Goal: Task Accomplishment & Management: Complete application form

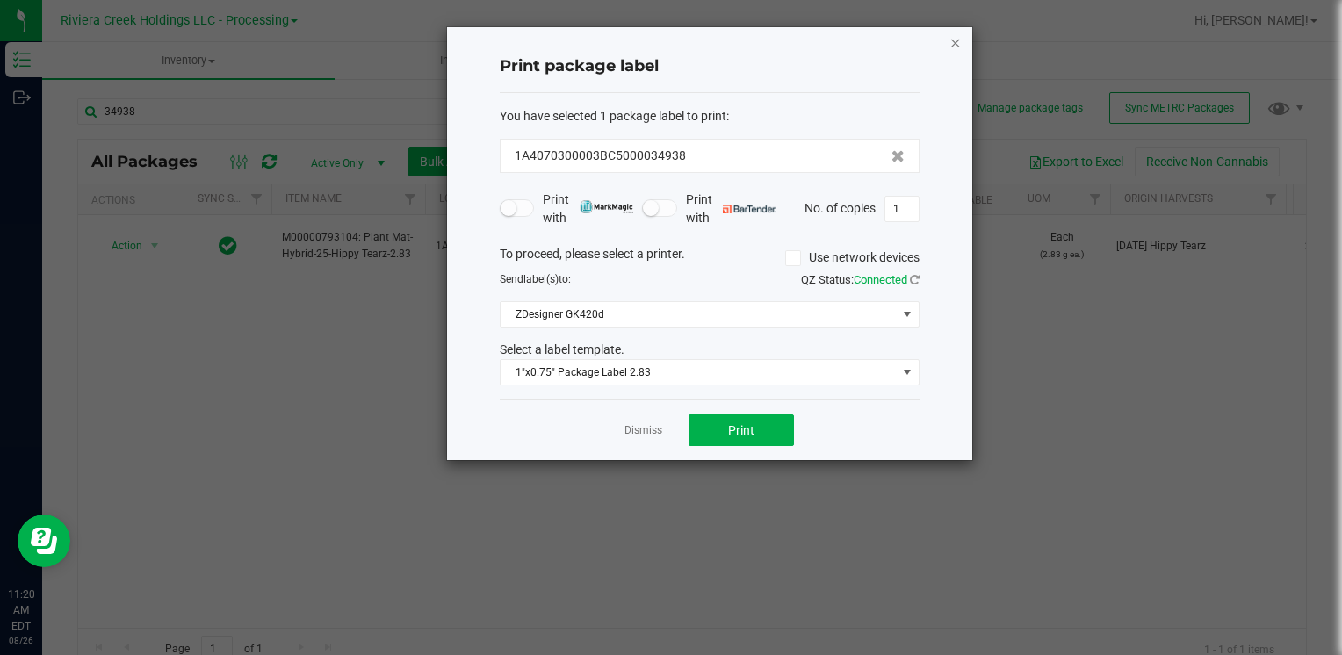
click at [956, 34] on icon "button" at bounding box center [955, 42] width 12 height 21
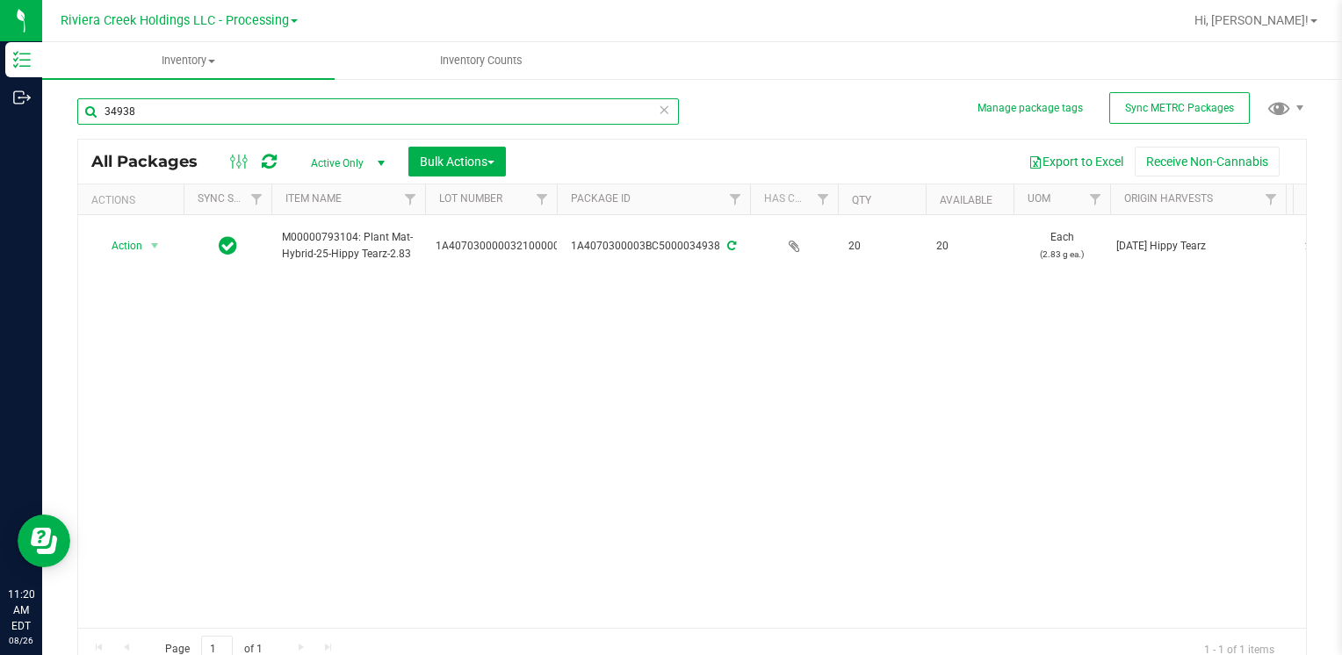
click at [173, 108] on input "34938" at bounding box center [378, 111] width 602 height 26
click at [172, 108] on input "34938" at bounding box center [378, 111] width 602 height 26
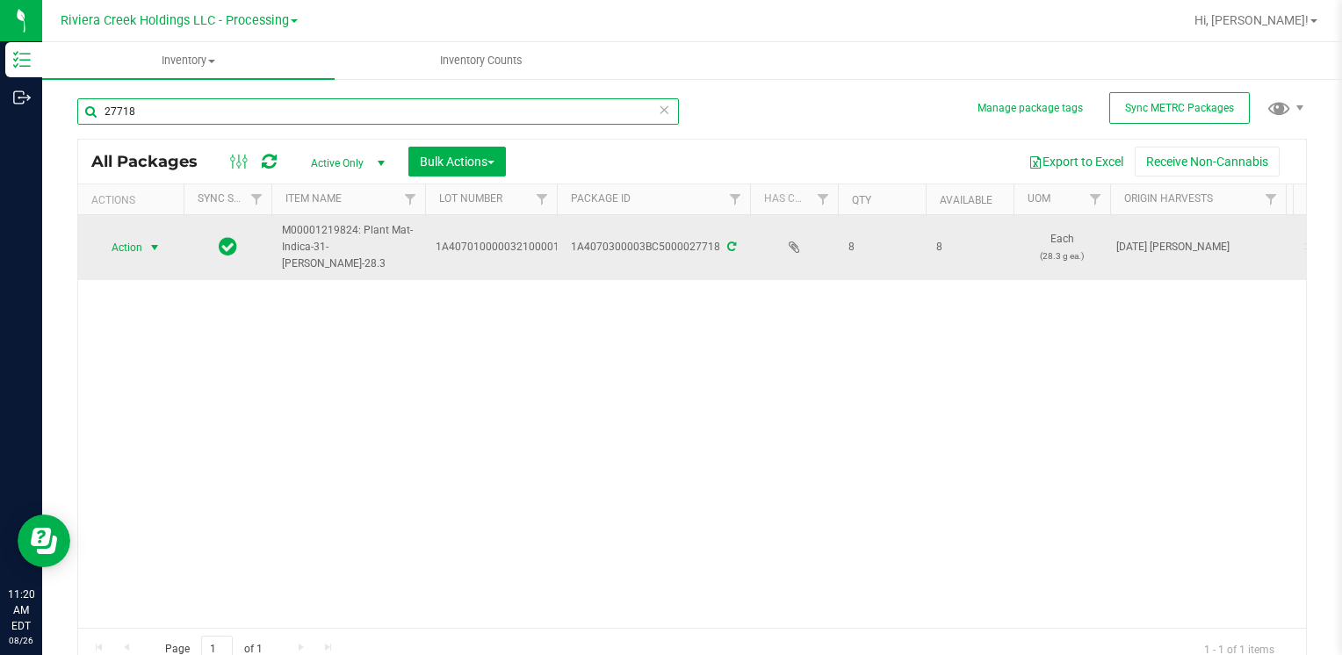
type input "27718"
click at [136, 245] on span "Action" at bounding box center [119, 247] width 47 height 25
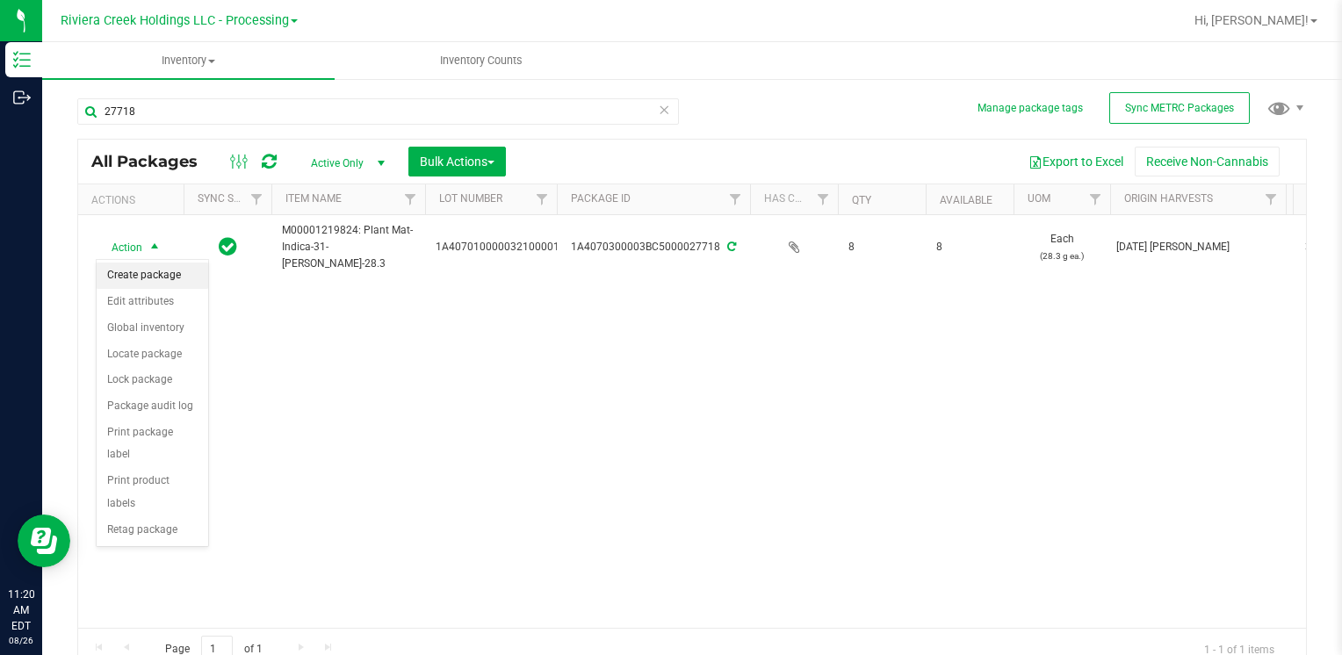
click at [154, 272] on li "Create package" at bounding box center [153, 276] width 112 height 26
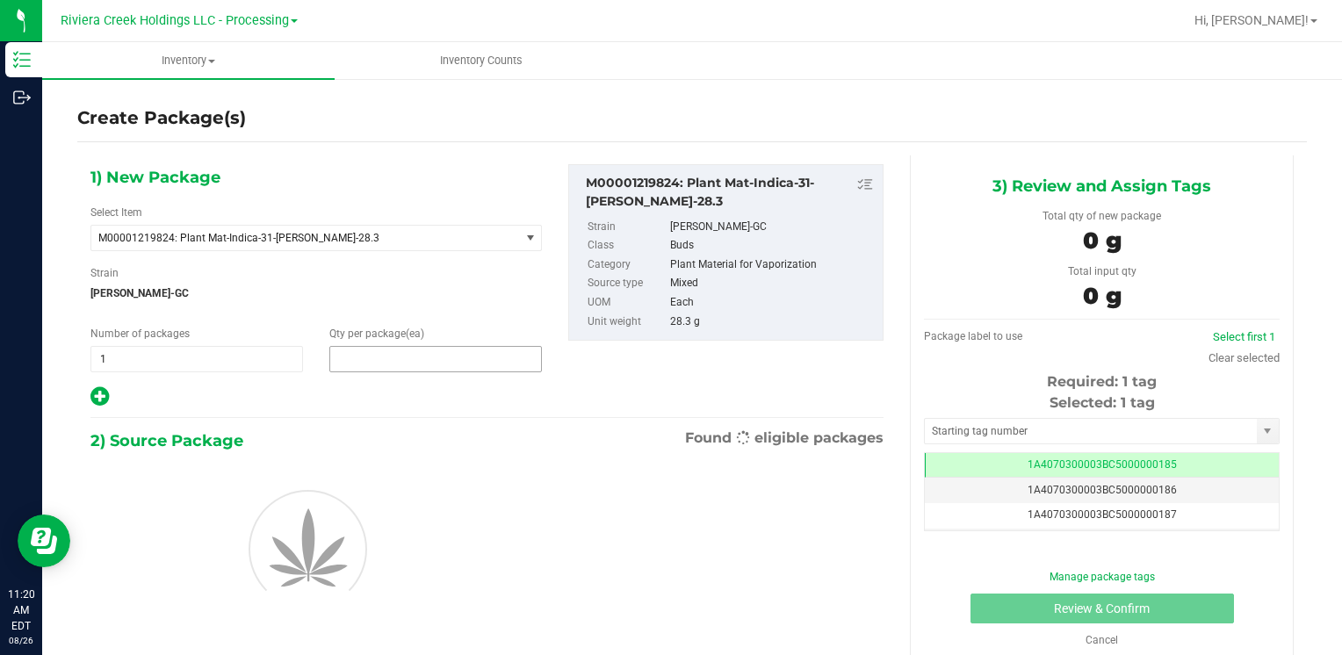
click at [414, 353] on span at bounding box center [435, 359] width 213 height 26
type input "4"
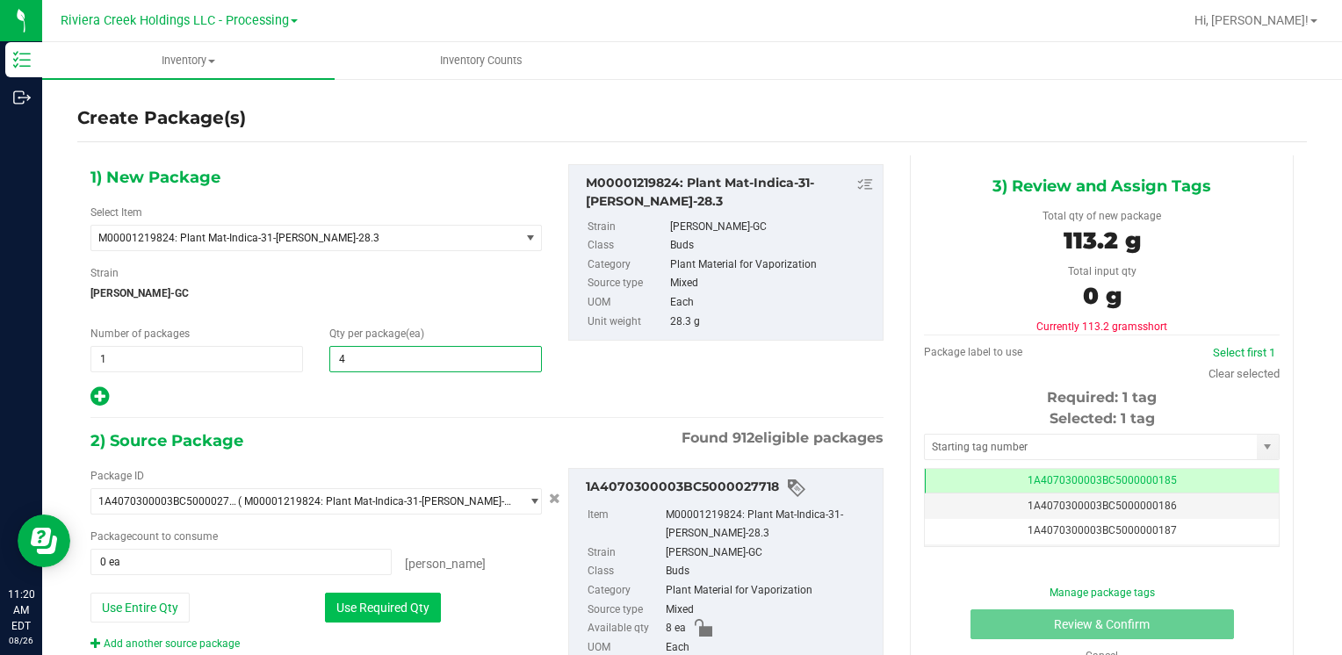
type input "4"
click at [351, 610] on button "Use Required Qty" at bounding box center [383, 608] width 116 height 30
type input "4 ea"
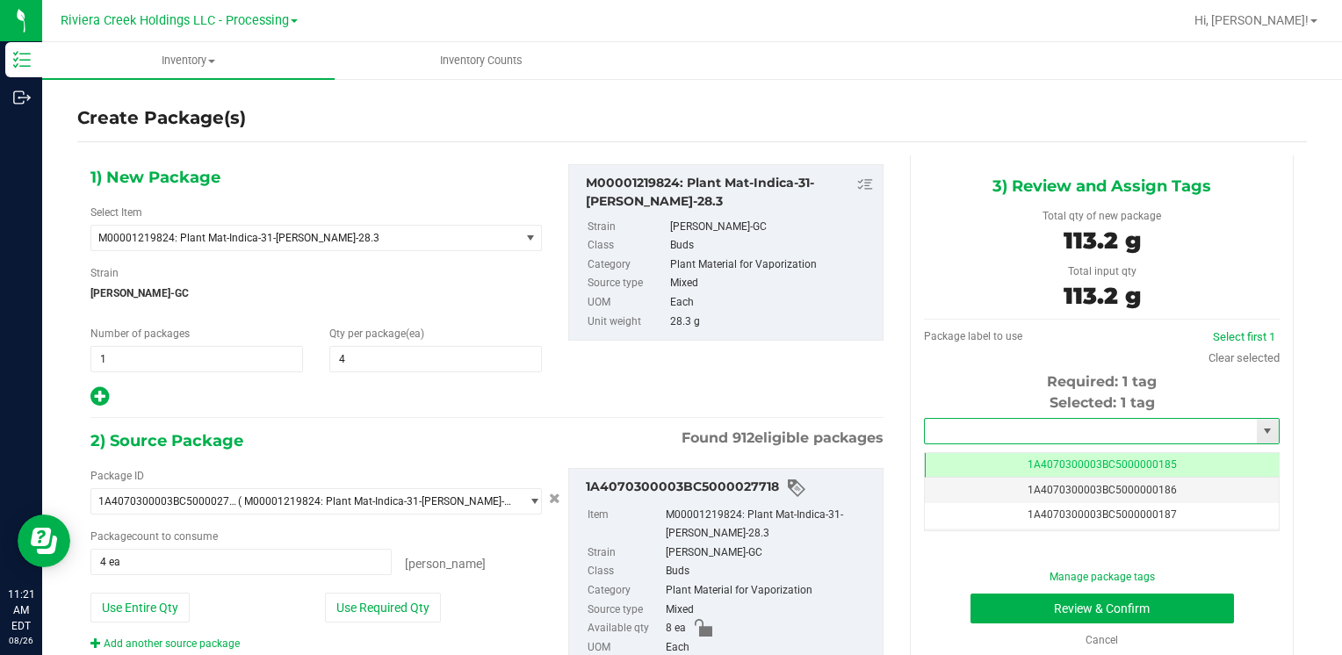
click at [977, 425] on input "text" at bounding box center [1091, 431] width 332 height 25
click at [969, 456] on li "1A4070300003BC5000036505" at bounding box center [1091, 461] width 350 height 26
type input "1A4070300003BC5000036505"
click at [999, 601] on button "Review & Confirm" at bounding box center [1103, 609] width 264 height 30
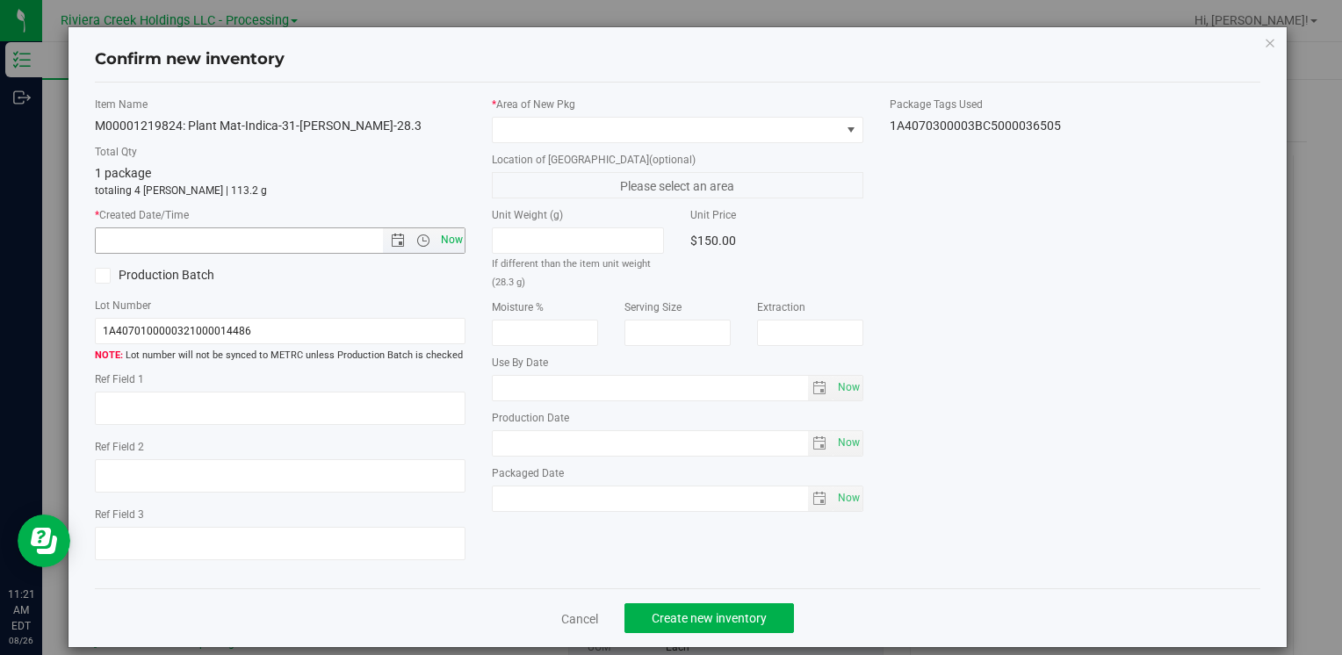
click at [451, 241] on span "Now" at bounding box center [452, 239] width 30 height 25
type input "[DATE] 11:21 AM"
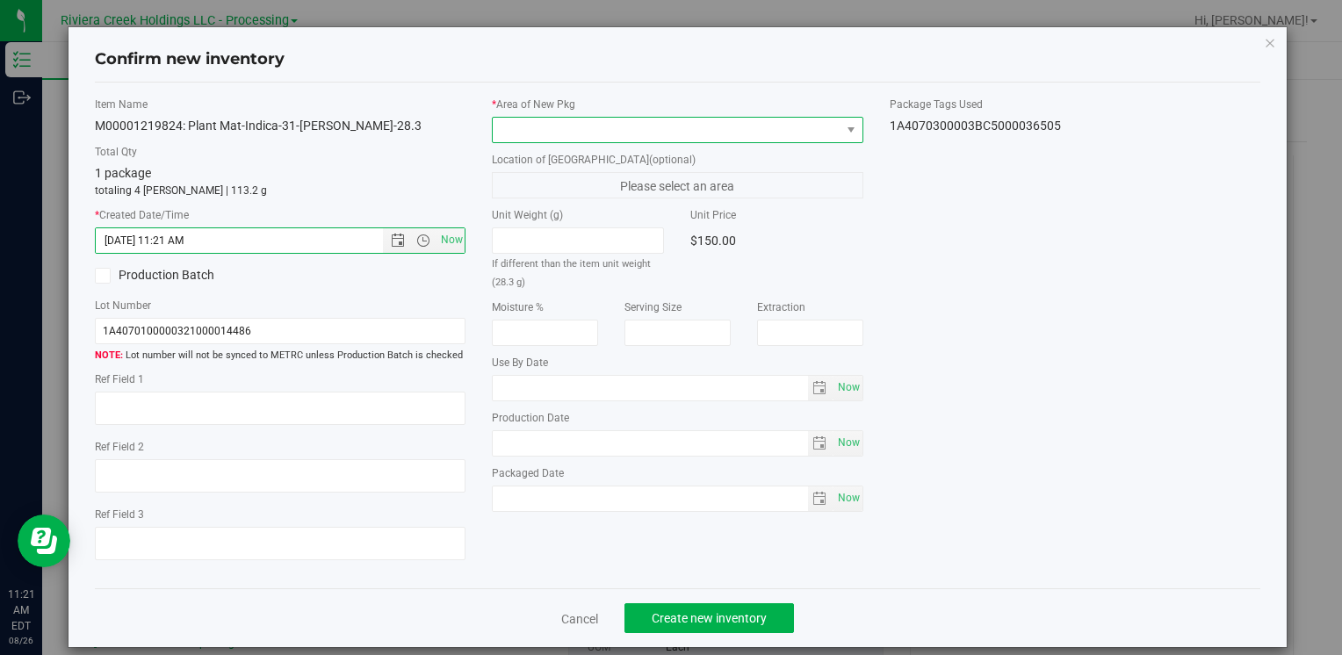
drag, startPoint x: 495, startPoint y: 123, endPoint x: 509, endPoint y: 135, distance: 18.0
click at [495, 123] on span at bounding box center [666, 130] width 347 height 25
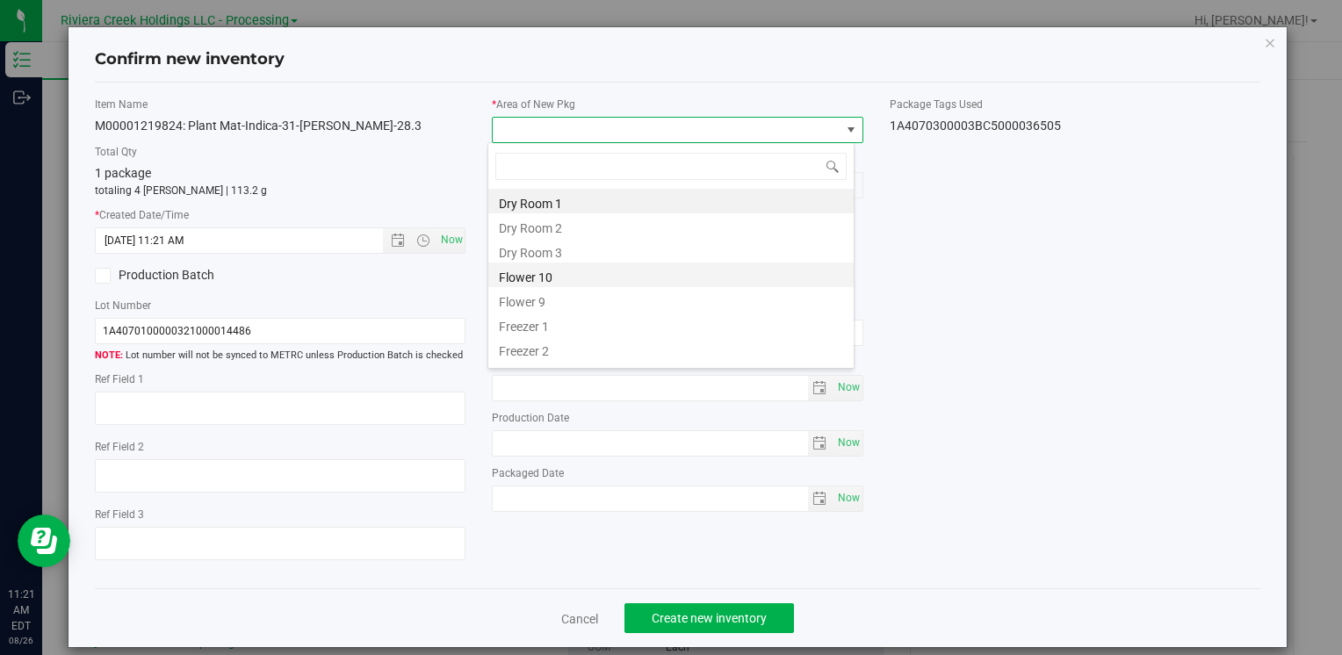
click at [591, 274] on li "Flower 10" at bounding box center [670, 275] width 365 height 25
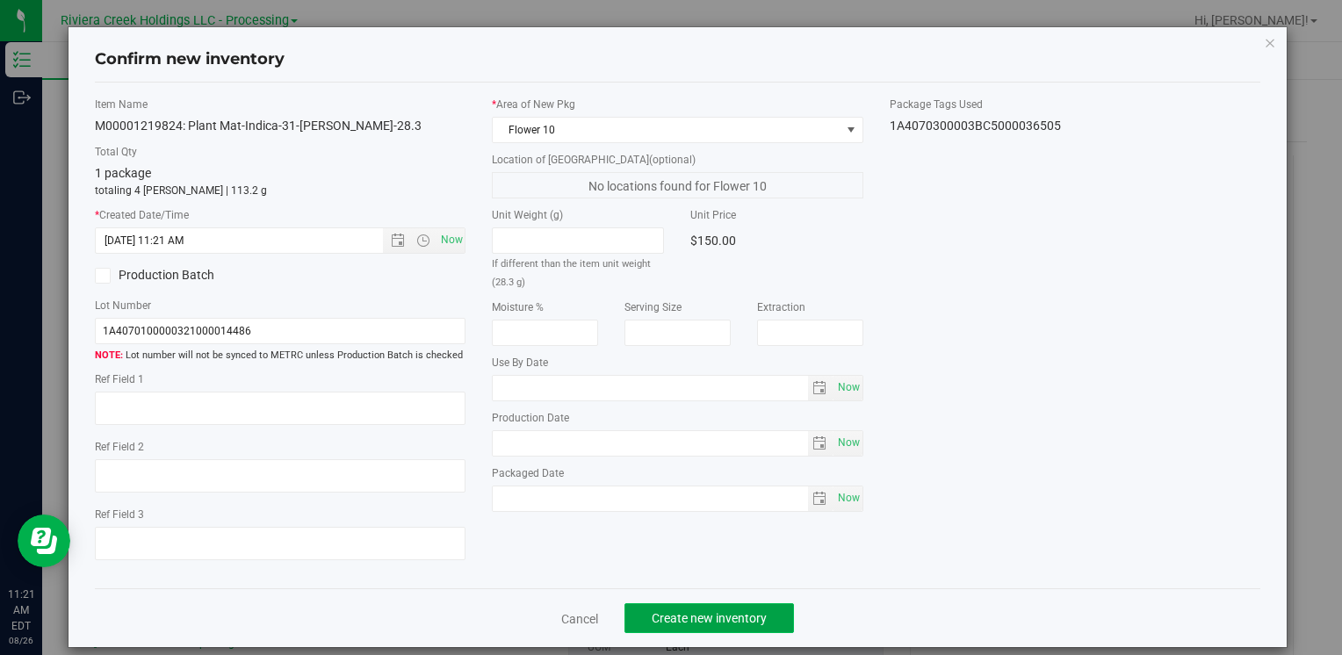
click at [698, 611] on span "Create new inventory" at bounding box center [709, 618] width 115 height 14
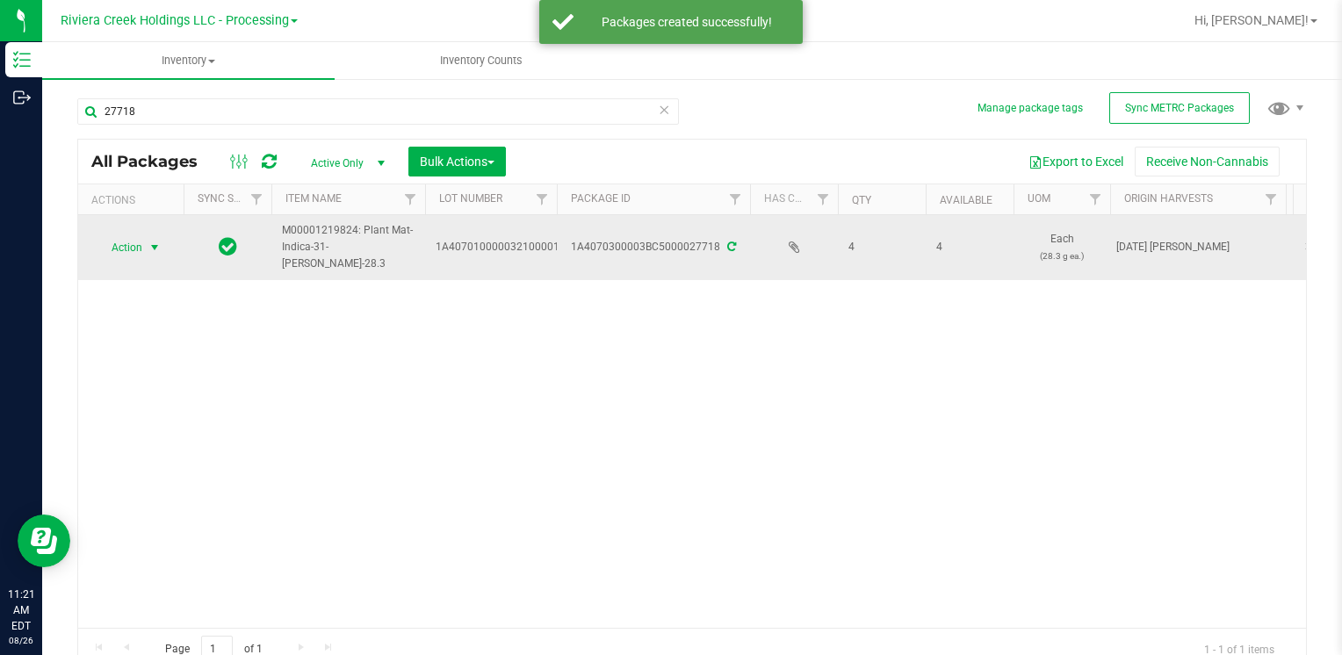
click at [123, 258] on span "Action" at bounding box center [119, 247] width 47 height 25
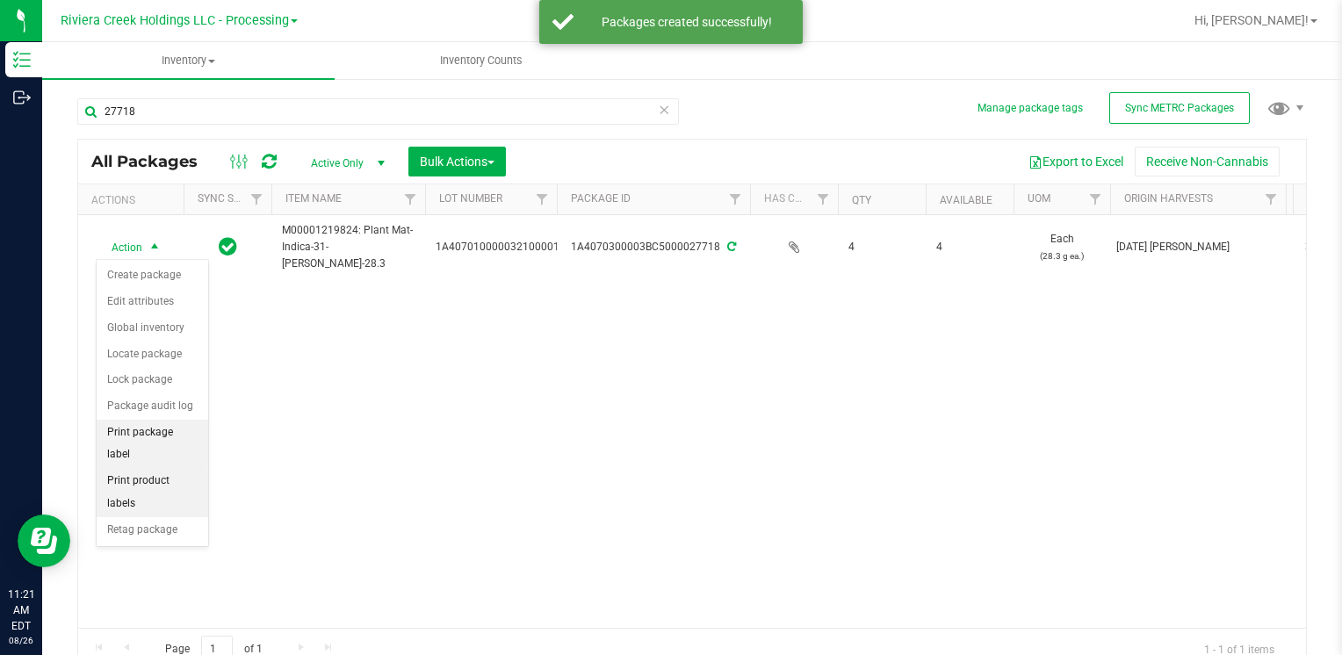
click at [179, 433] on li "Print package label" at bounding box center [153, 444] width 112 height 48
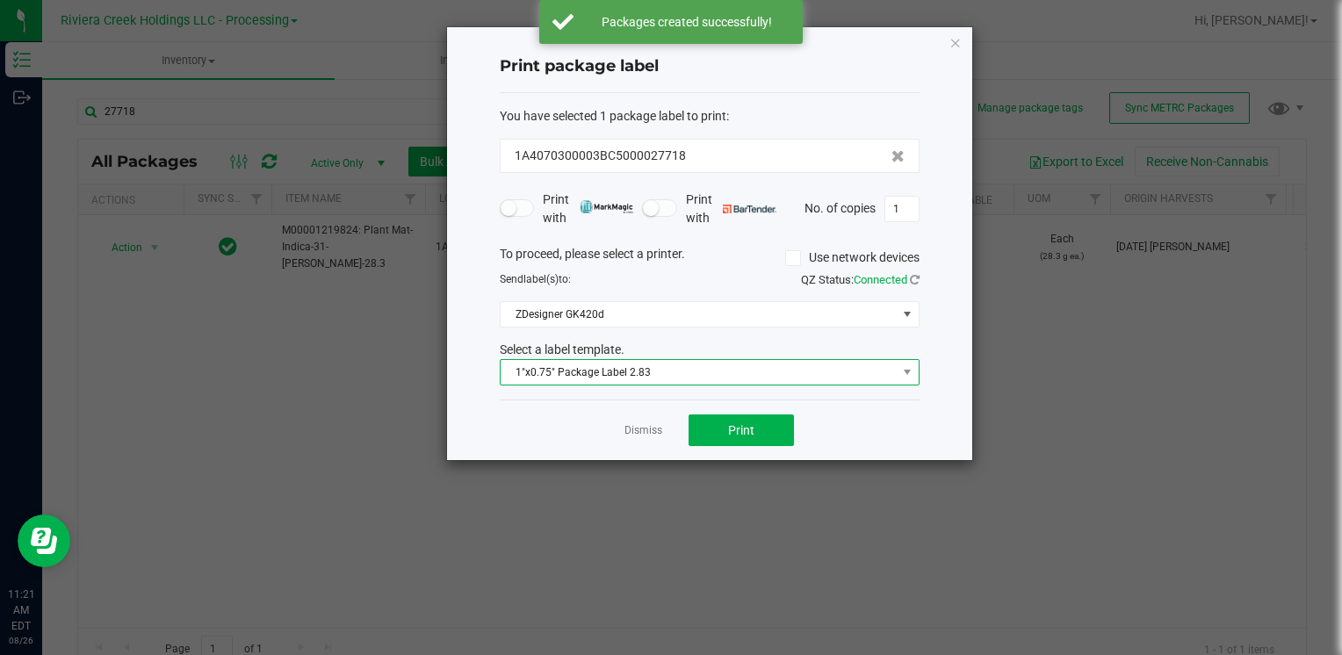
click at [569, 369] on span "1"x0.75" Package Label 2.83" at bounding box center [699, 372] width 396 height 25
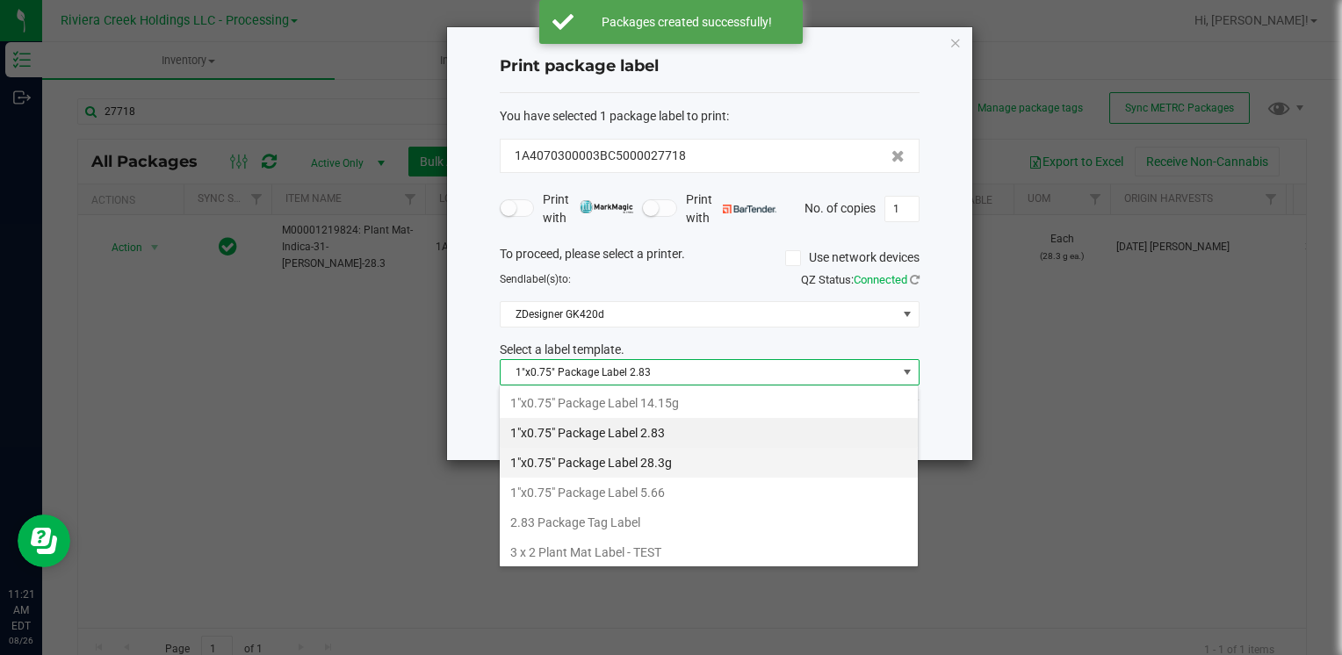
click at [666, 463] on li "1"x0.75" Package Label 28.3g" at bounding box center [709, 463] width 418 height 30
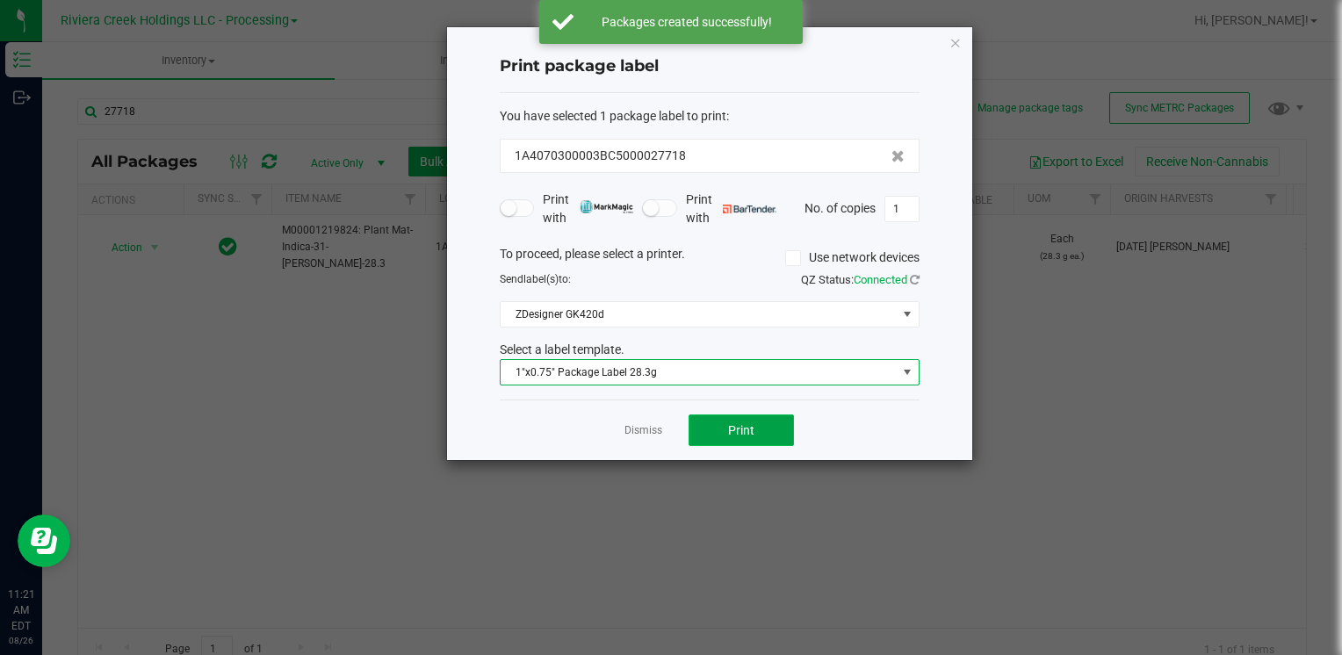
click at [719, 443] on button "Print" at bounding box center [741, 431] width 105 height 32
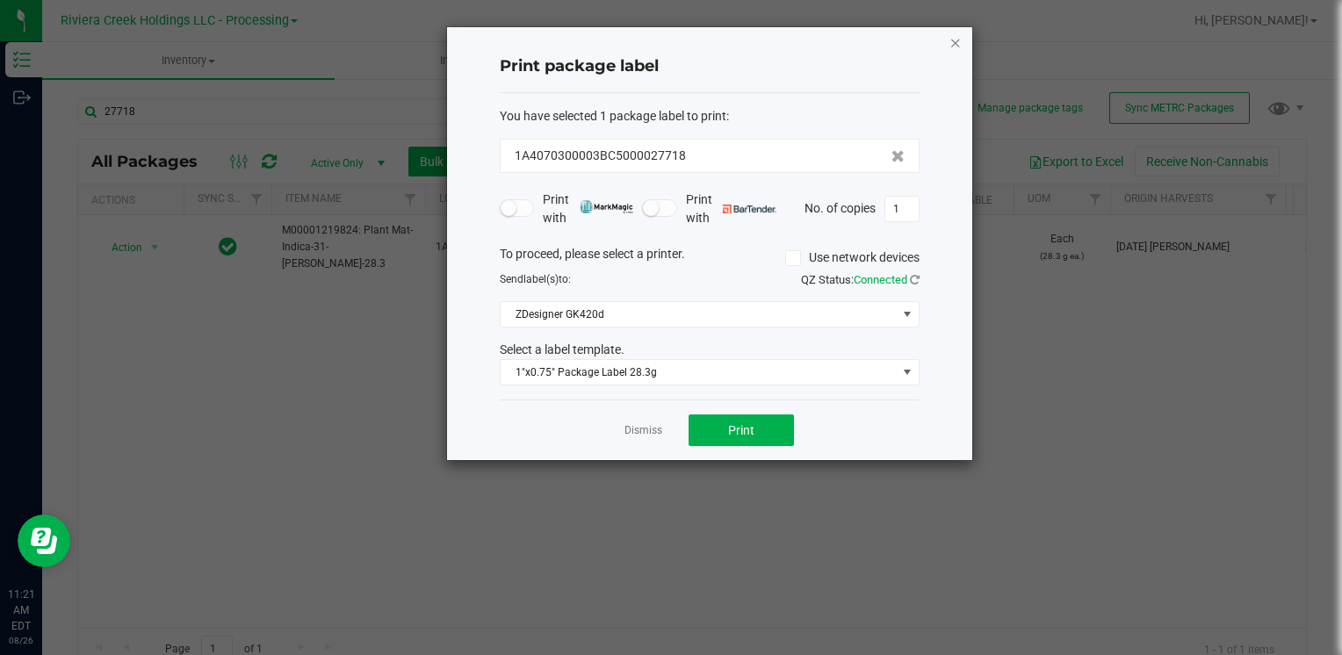
click at [953, 40] on icon "button" at bounding box center [955, 42] width 12 height 21
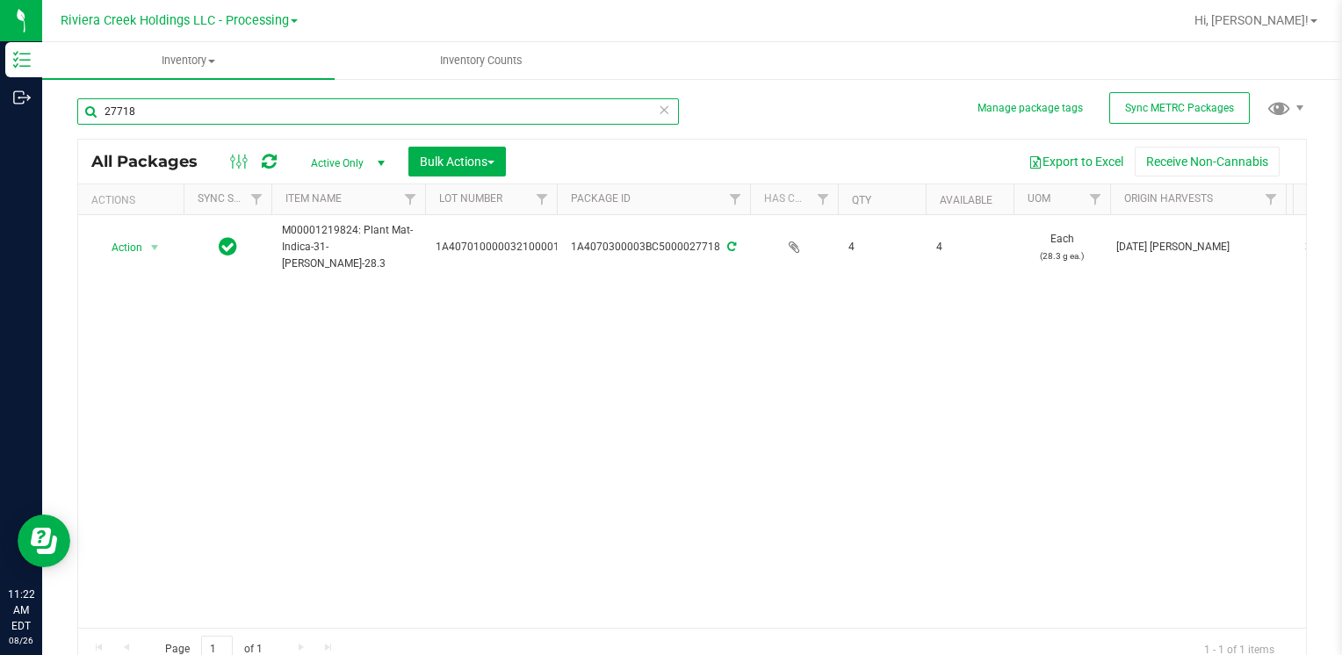
click at [260, 112] on input "27718" at bounding box center [378, 111] width 602 height 26
click at [259, 111] on input "27718" at bounding box center [378, 111] width 602 height 26
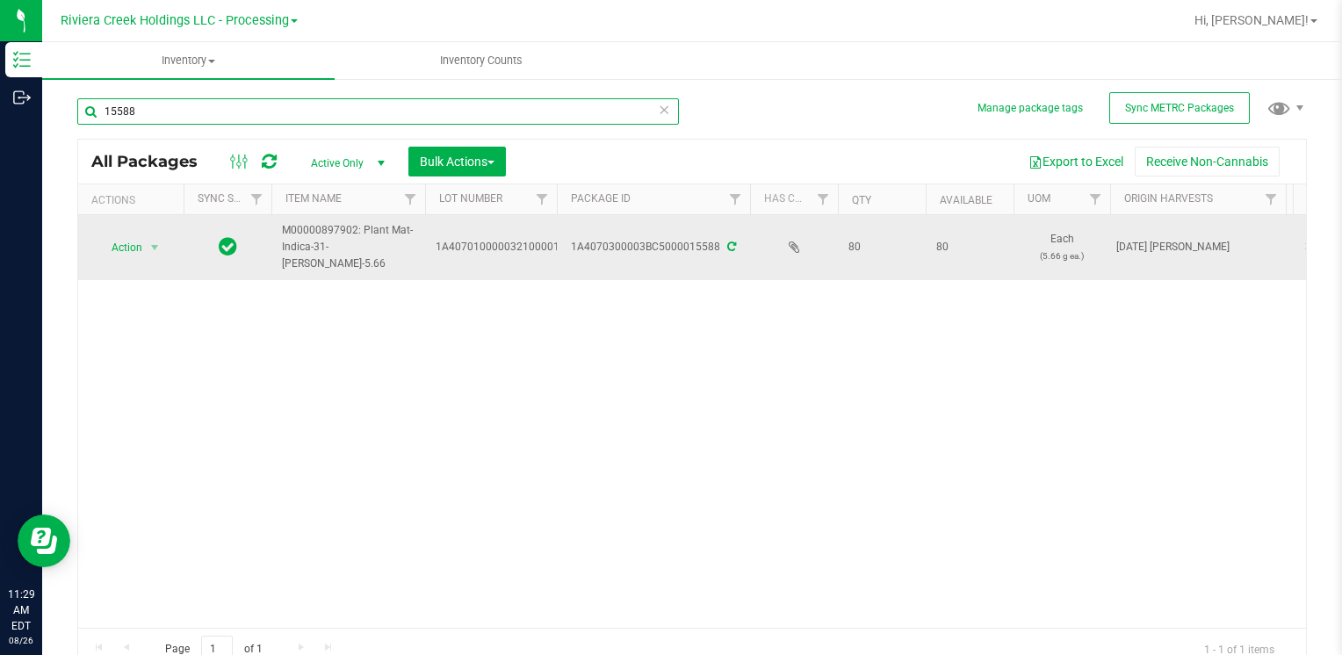
type input "15588"
click at [147, 248] on span "select" at bounding box center [155, 247] width 22 height 25
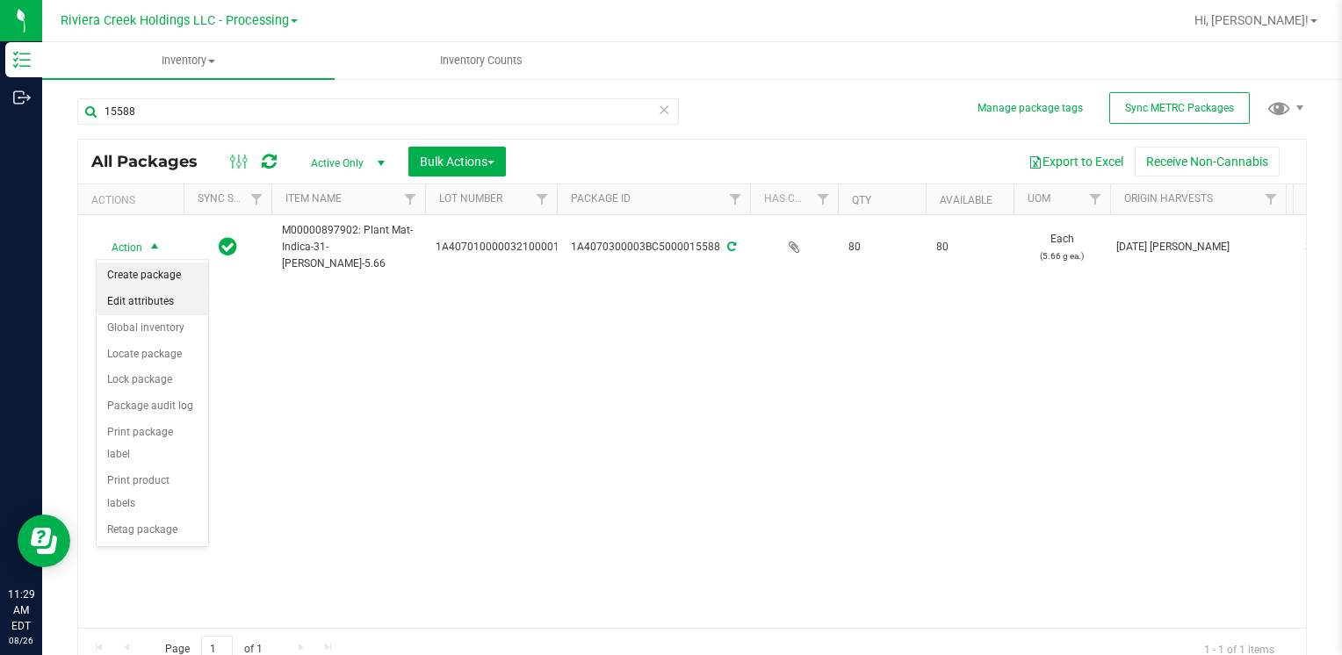
click at [169, 277] on li "Create package" at bounding box center [153, 276] width 112 height 26
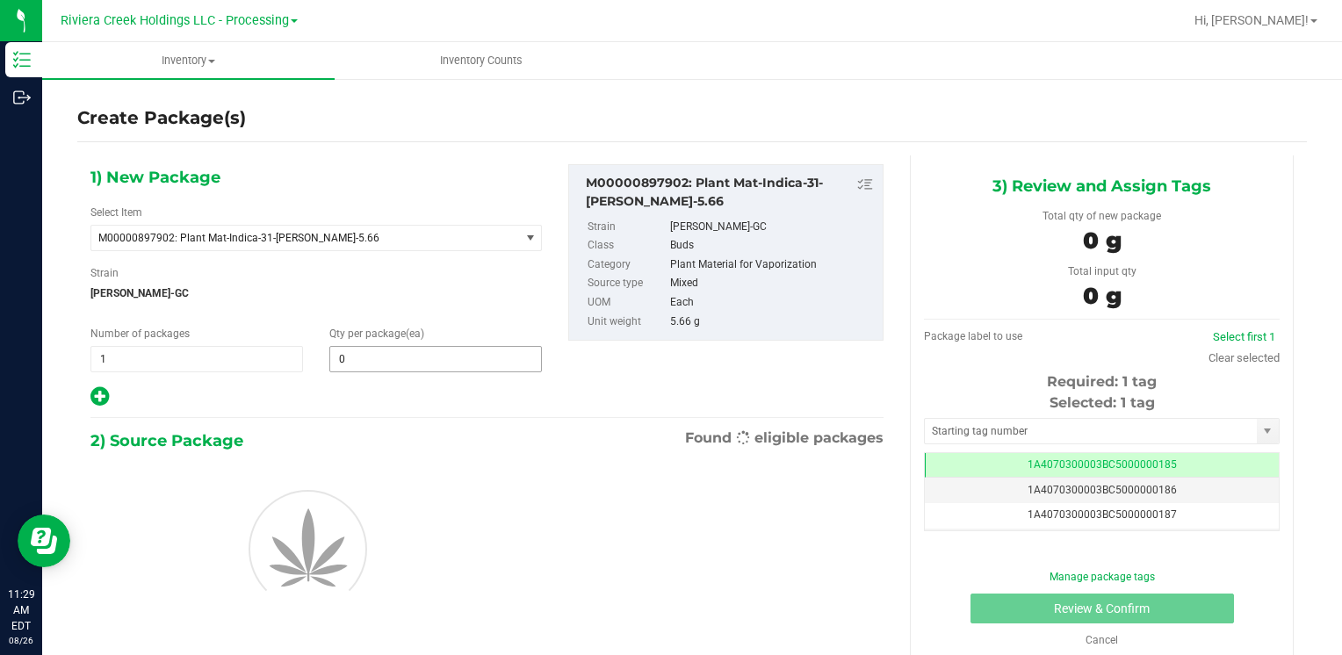
click at [373, 364] on input "0" at bounding box center [435, 359] width 211 height 25
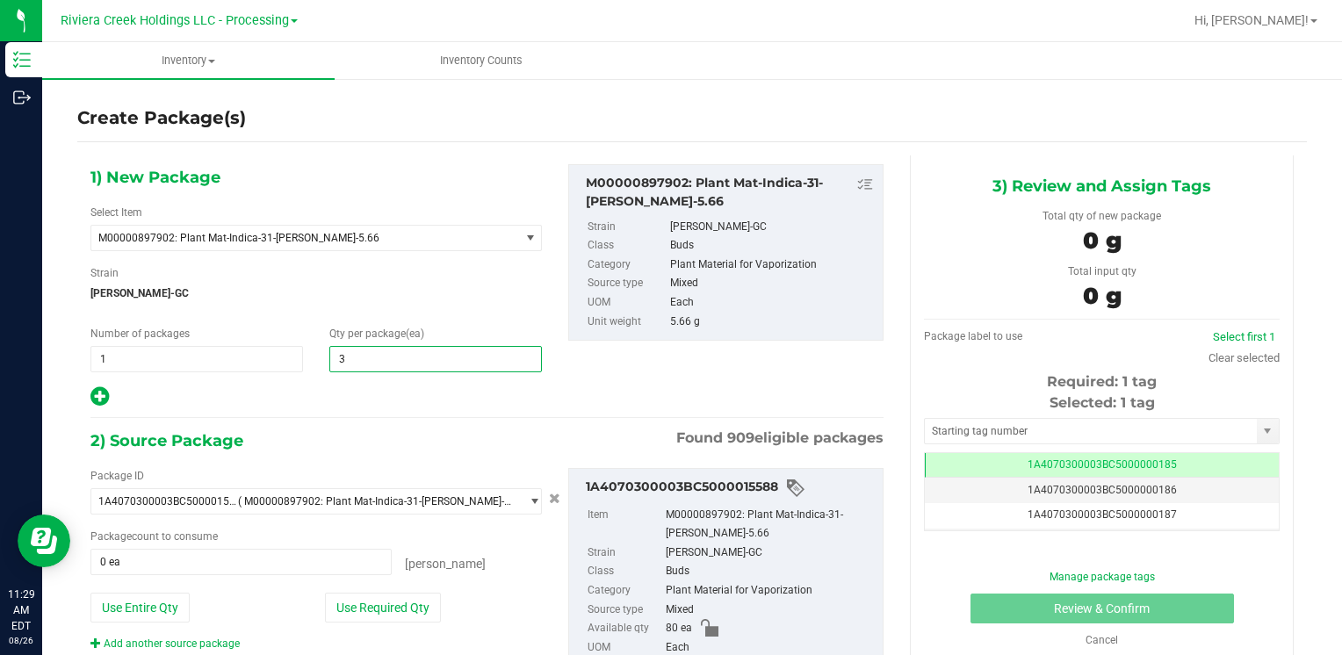
type input "30"
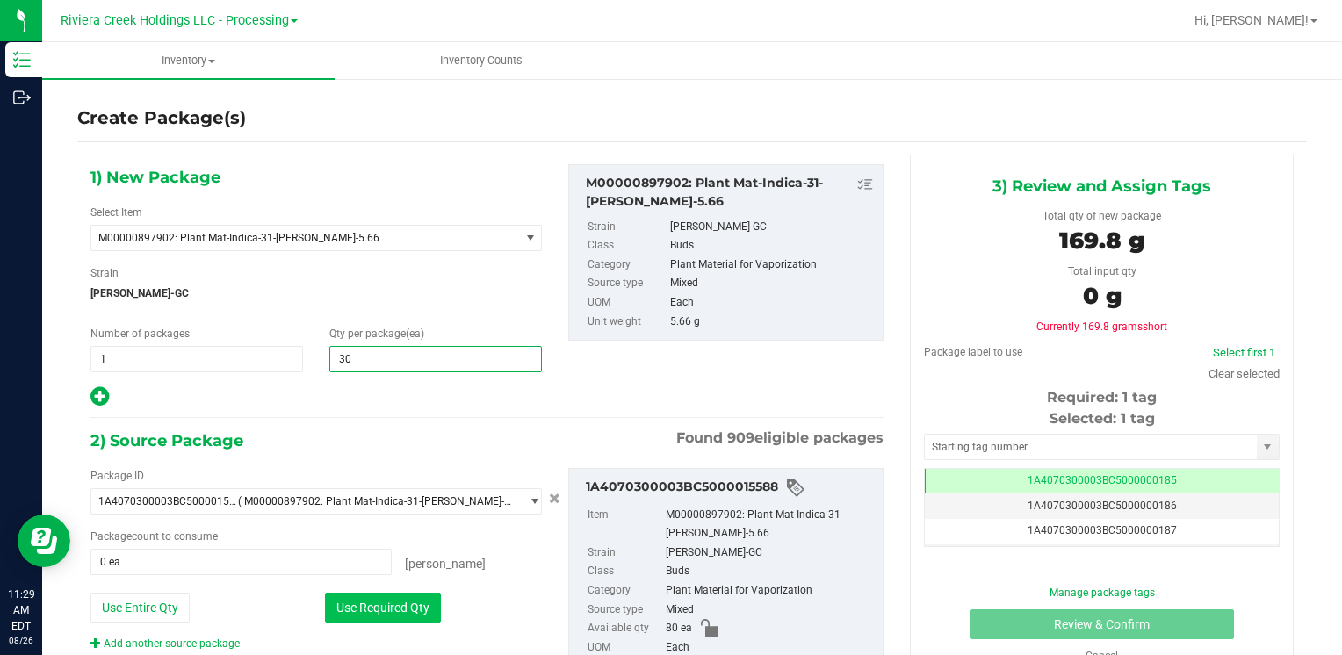
type input "30"
click at [341, 596] on button "Use Required Qty" at bounding box center [383, 608] width 116 height 30
type input "30 ea"
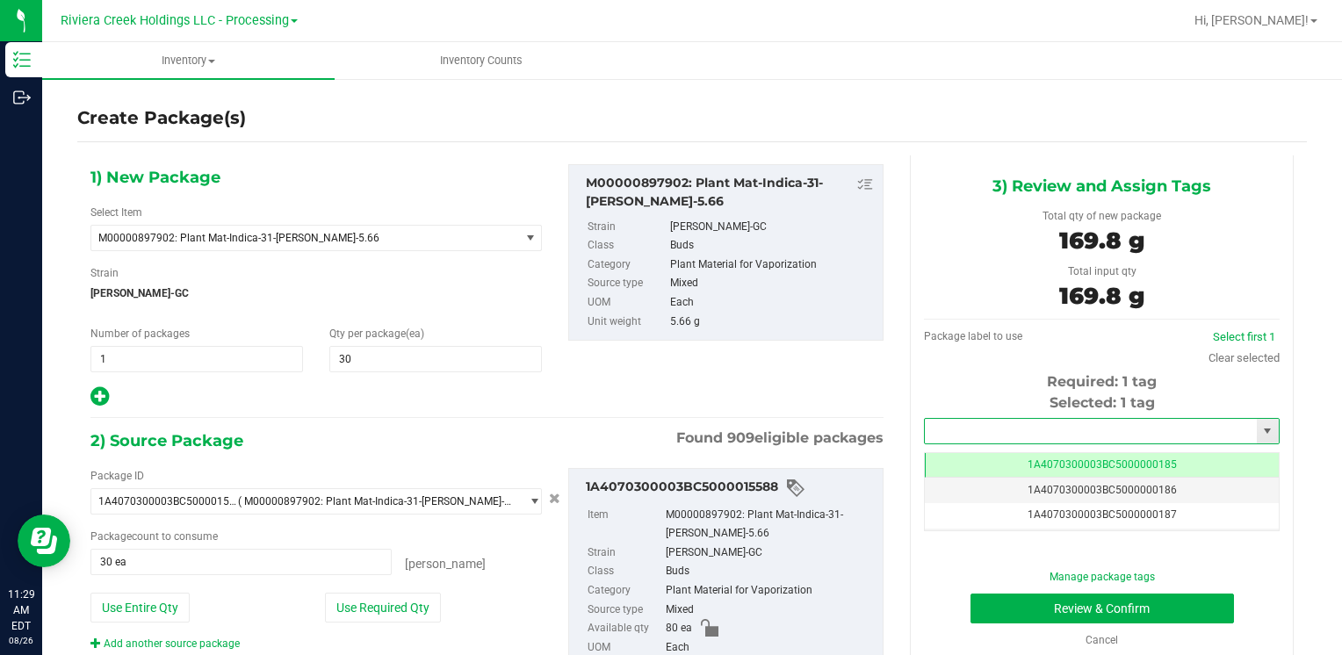
click at [973, 430] on input "text" at bounding box center [1091, 431] width 332 height 25
click at [965, 451] on li "1A4070300003BC5000036506" at bounding box center [1091, 461] width 350 height 26
type input "1A4070300003BC5000036506"
click at [973, 604] on button "Review & Confirm" at bounding box center [1103, 609] width 264 height 30
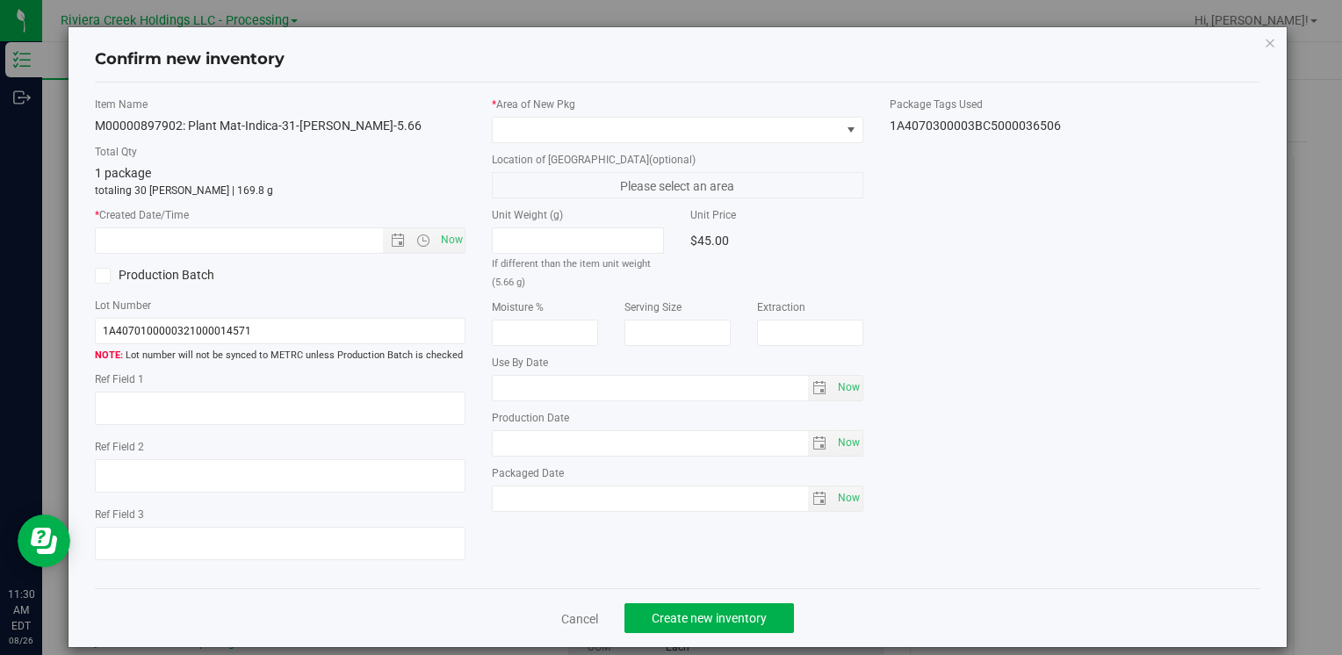
click at [462, 245] on div "Item Name M00000897902: Plant Mat-Indica-31-[PERSON_NAME]-5.66 Total Qty 1 pack…" at bounding box center [280, 336] width 397 height 479
click at [453, 238] on span "Now" at bounding box center [452, 239] width 30 height 25
type input "[DATE] 11:30 AM"
click at [515, 121] on span at bounding box center [666, 130] width 347 height 25
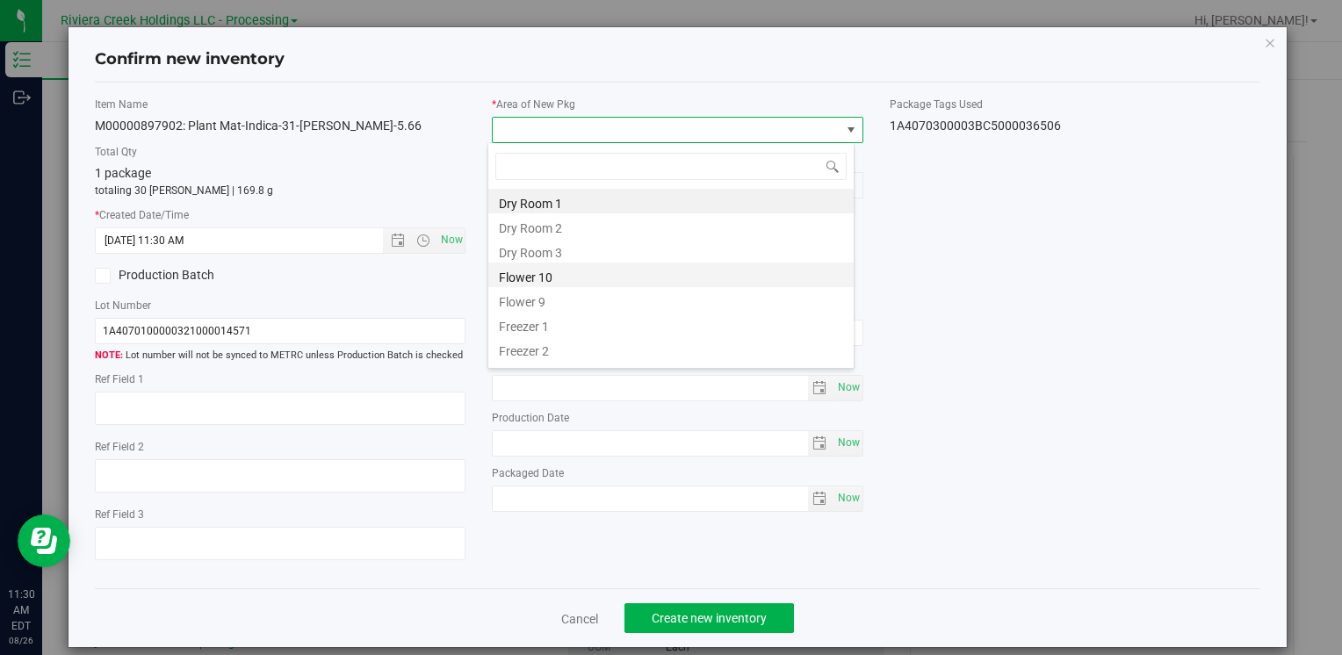
click at [596, 279] on li "Flower 10" at bounding box center [670, 275] width 365 height 25
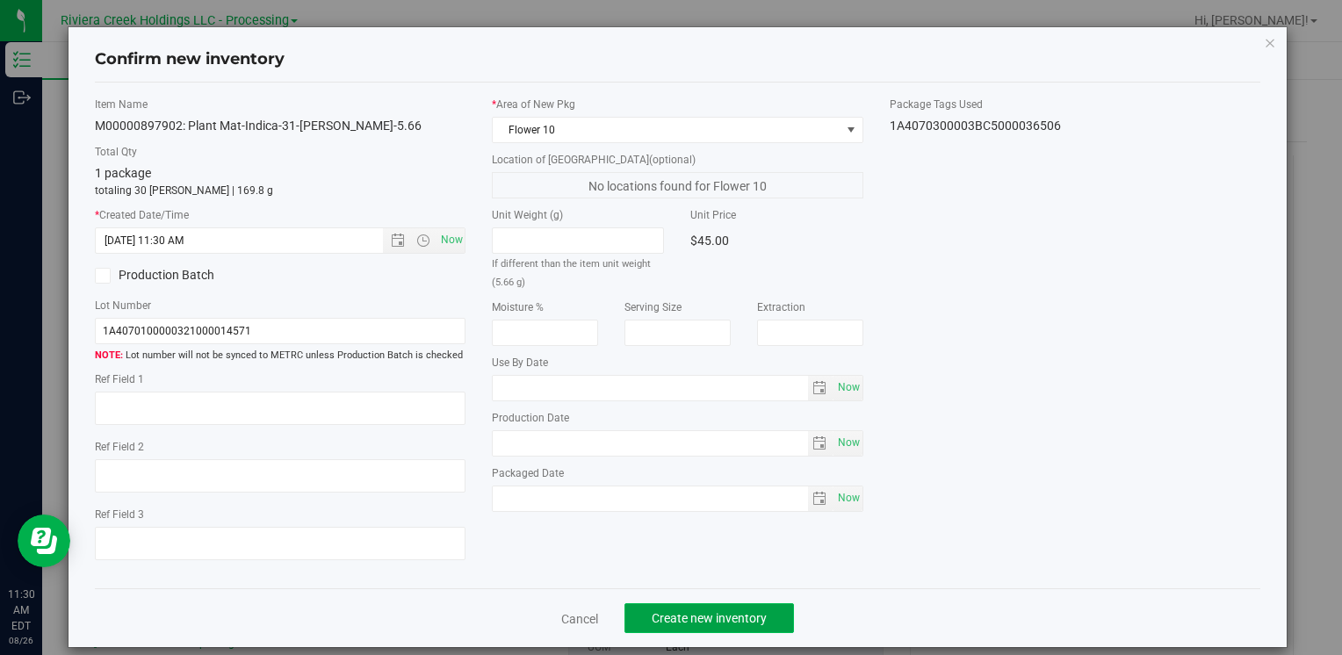
click at [652, 624] on span "Create new inventory" at bounding box center [709, 618] width 115 height 14
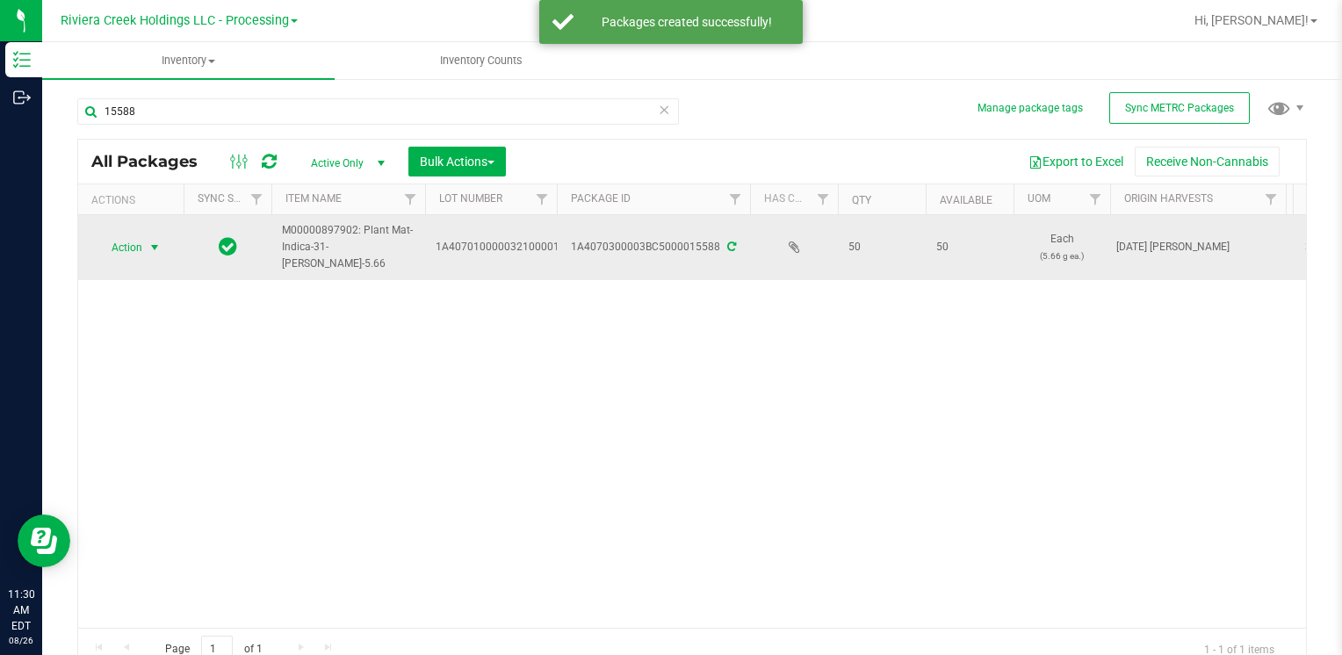
click at [126, 257] on span "Action" at bounding box center [119, 247] width 47 height 25
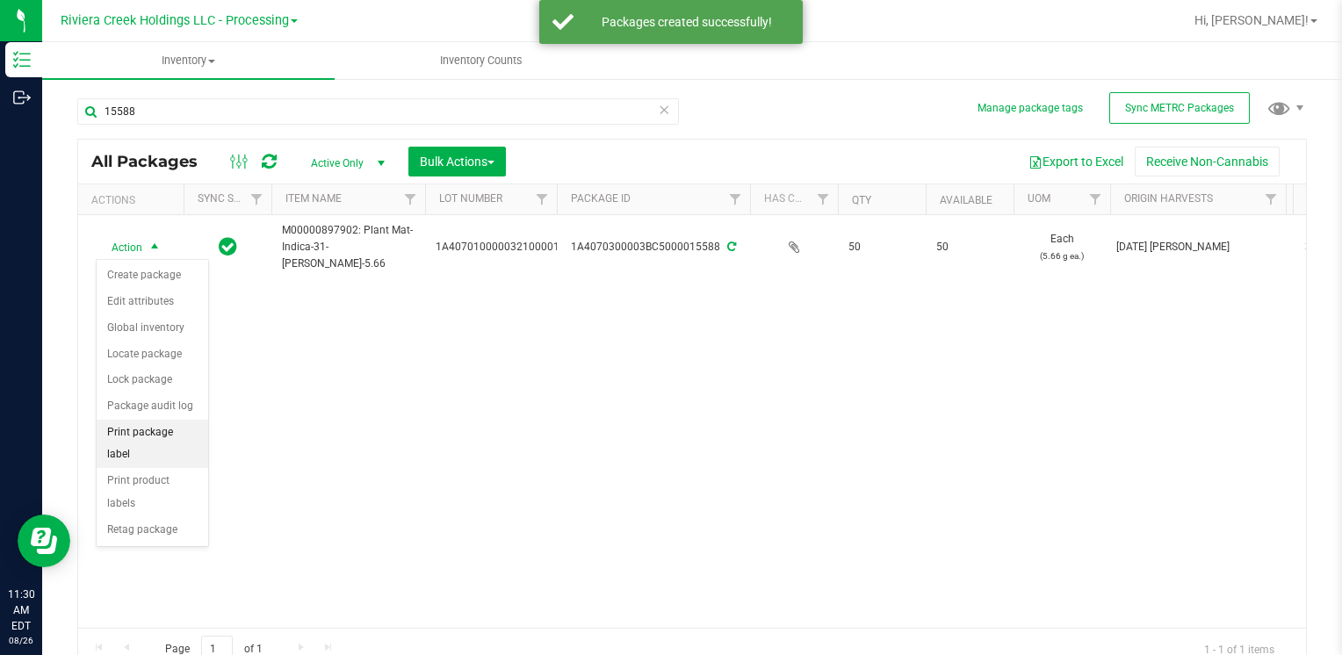
click at [169, 422] on li "Print package label" at bounding box center [153, 444] width 112 height 48
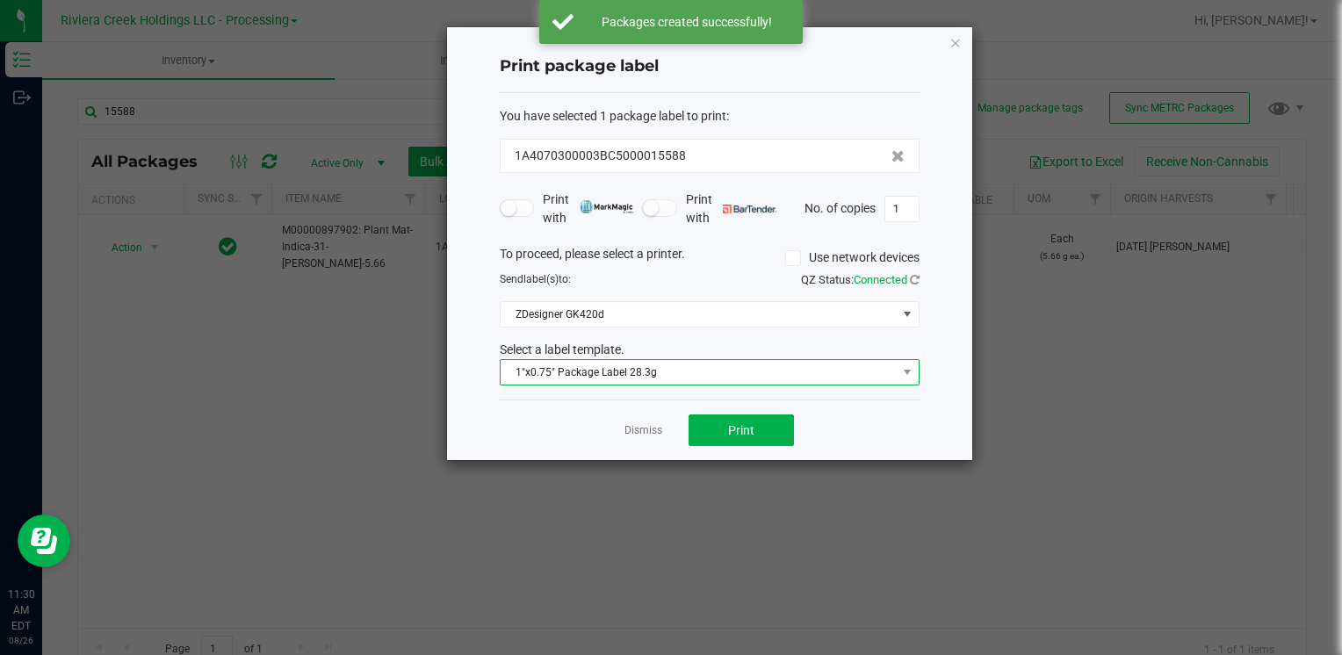
click at [608, 360] on span "1"x0.75" Package Label 28.3g" at bounding box center [699, 372] width 396 height 25
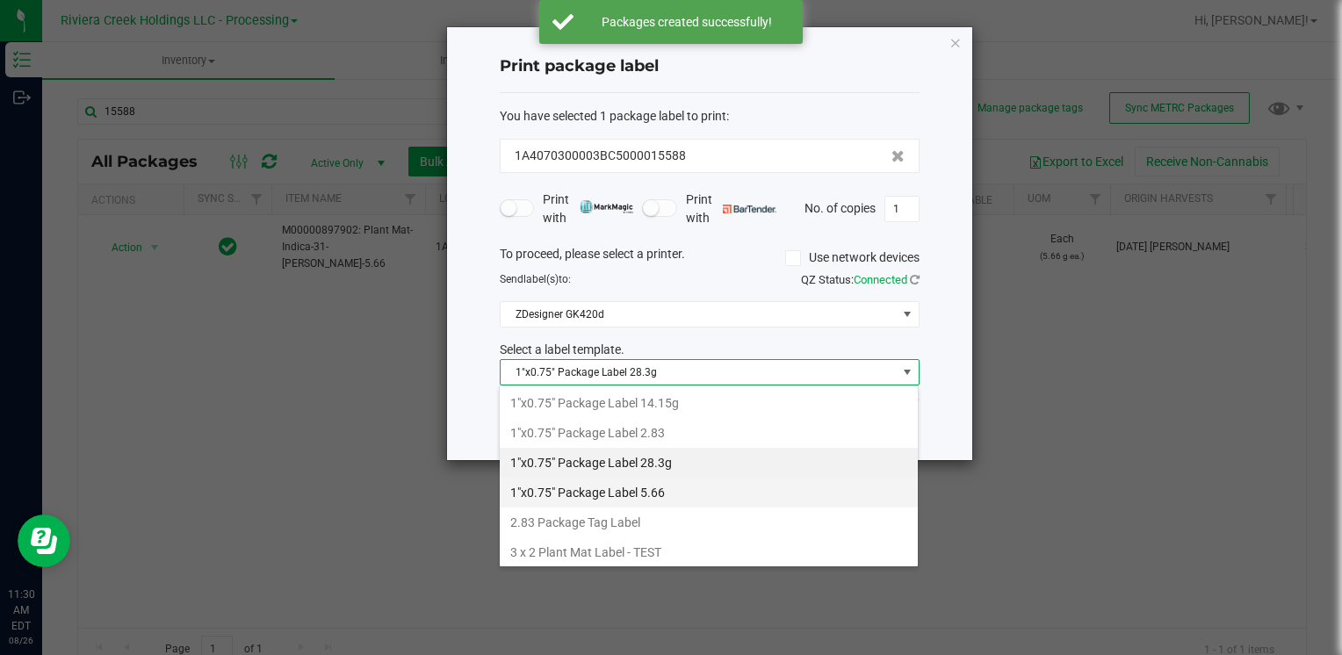
click at [688, 484] on li "1"x0.75" Package Label 5.66" at bounding box center [709, 493] width 418 height 30
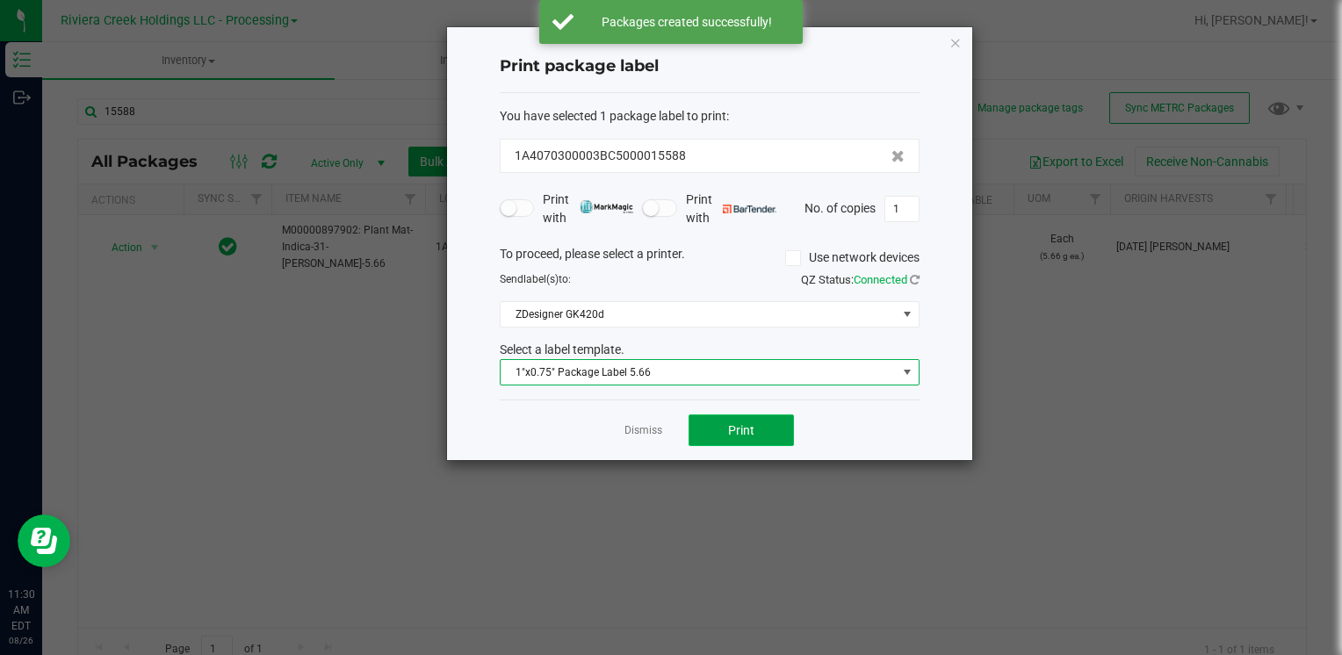
click at [736, 432] on span "Print" at bounding box center [741, 430] width 26 height 14
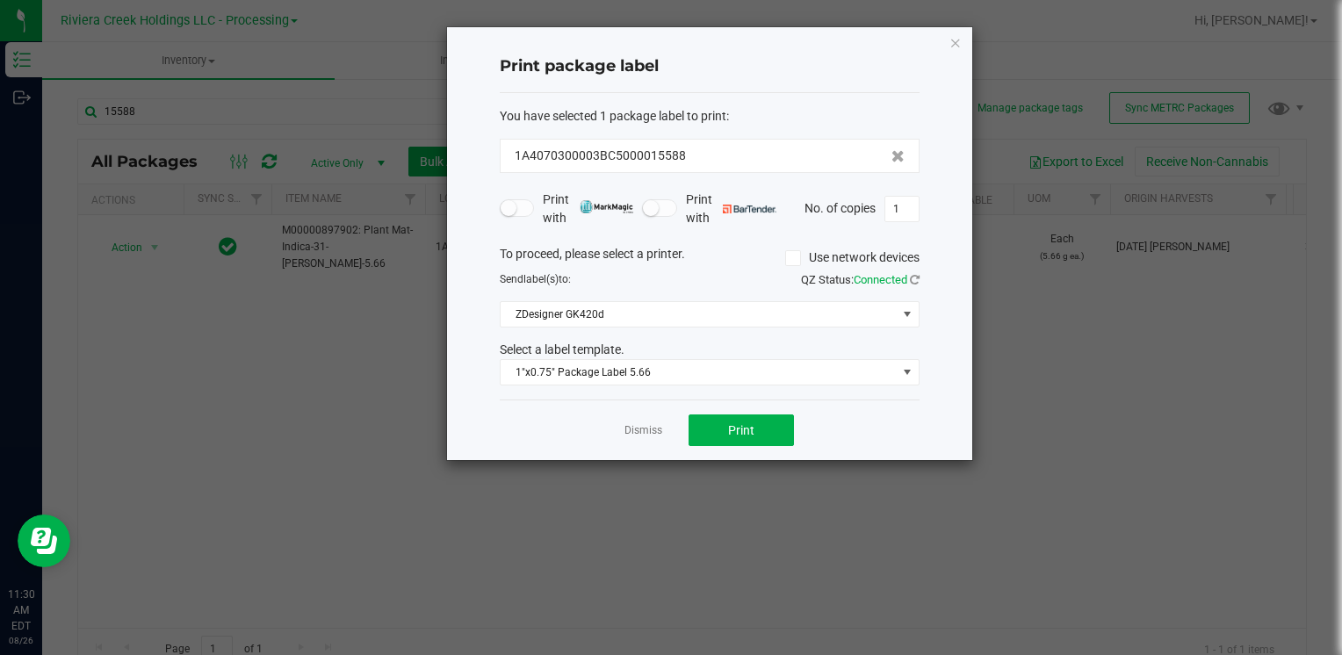
click at [957, 41] on icon "button" at bounding box center [955, 42] width 12 height 21
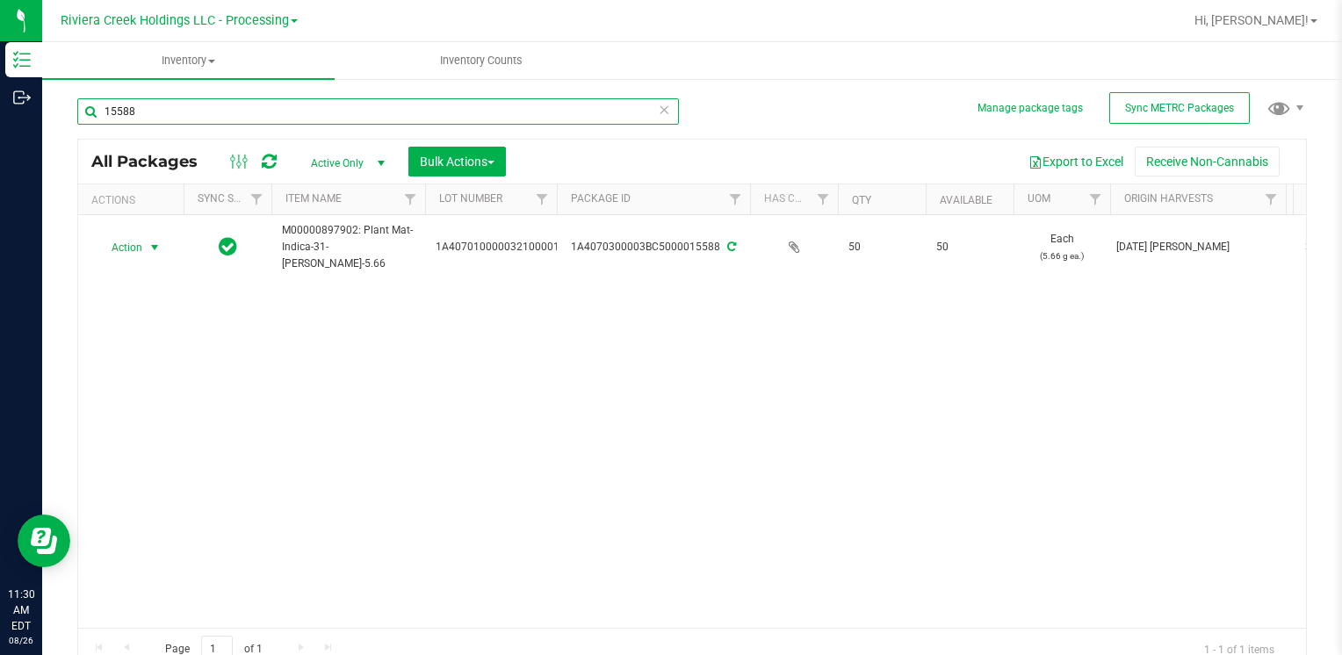
click at [217, 115] on input "15588" at bounding box center [378, 111] width 602 height 26
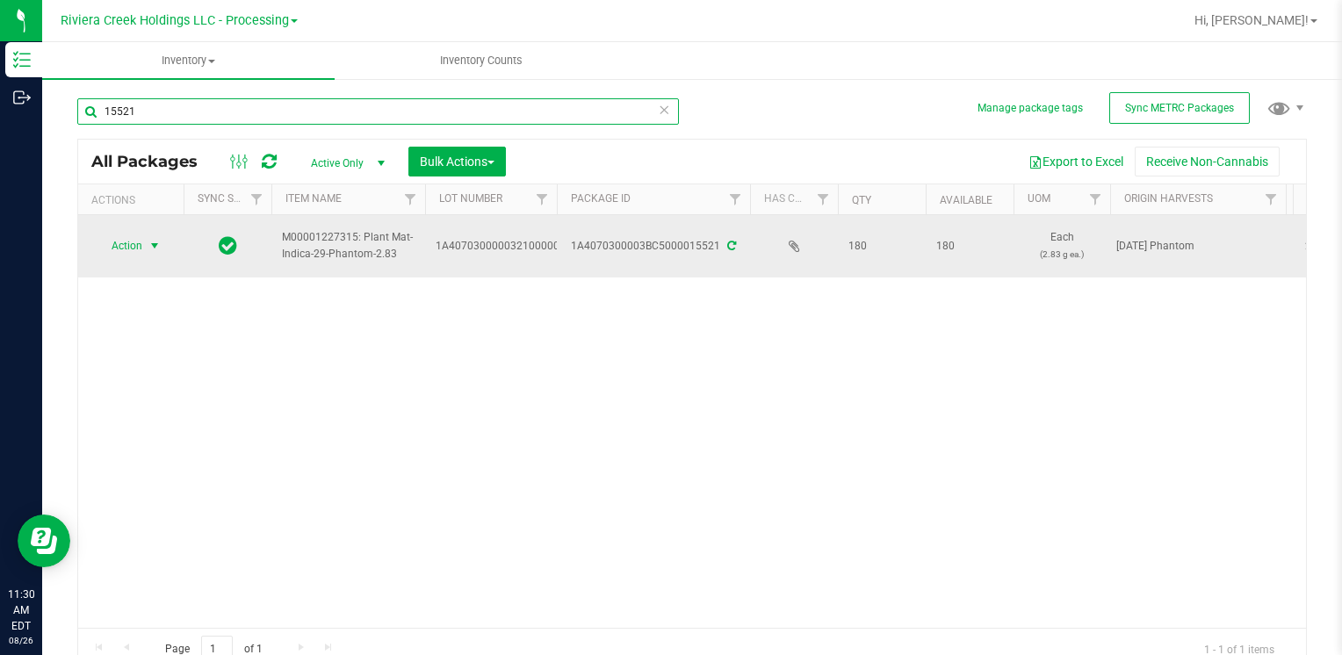
type input "15521"
click at [134, 252] on span "Action" at bounding box center [119, 246] width 47 height 25
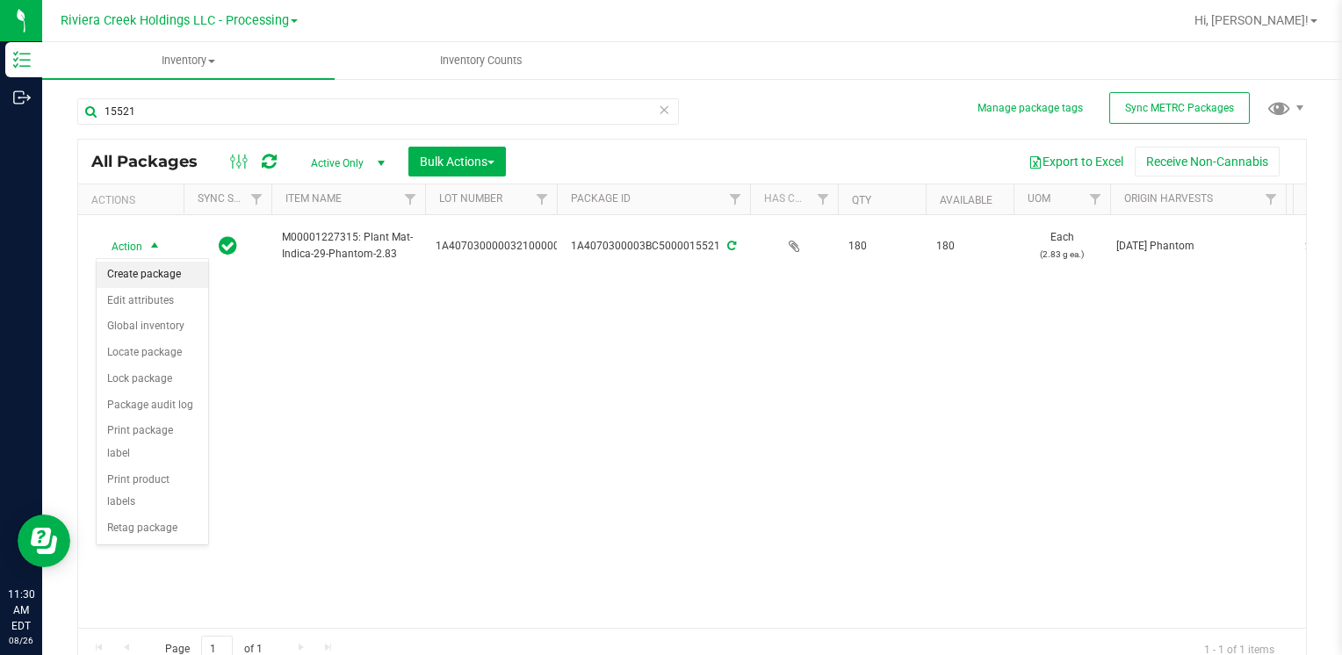
click at [155, 276] on li "Create package" at bounding box center [153, 275] width 112 height 26
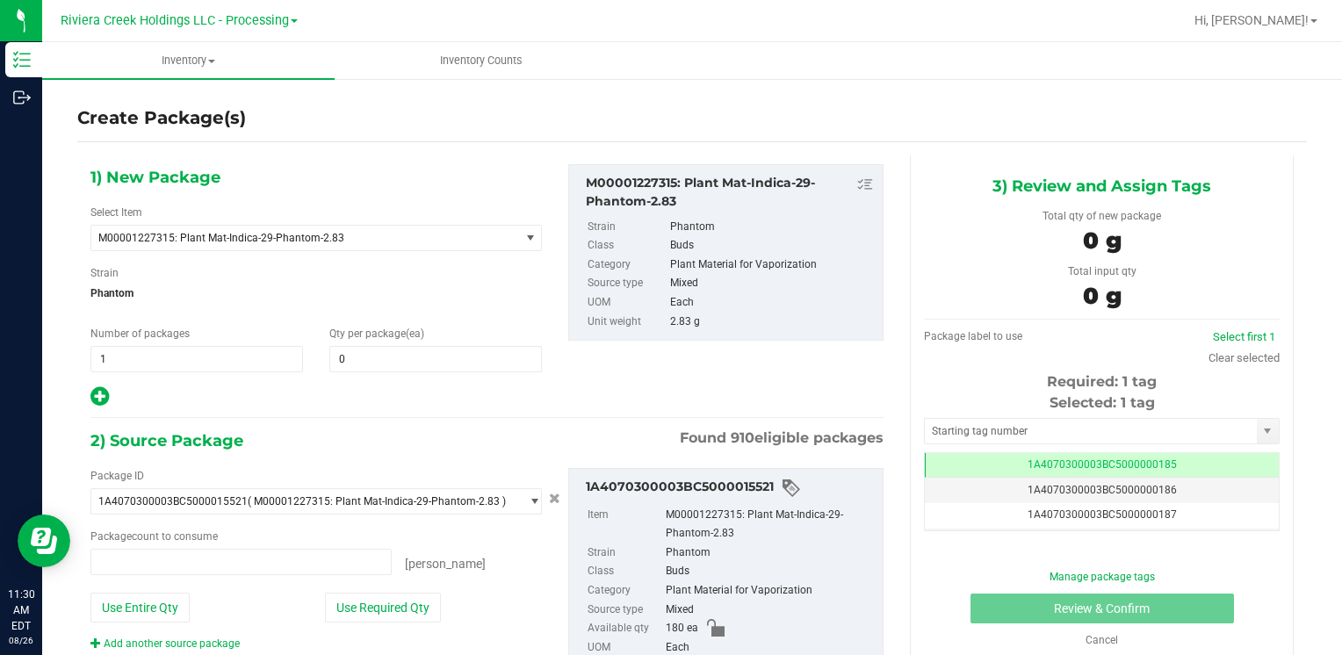
type input "0 ea"
click at [351, 351] on span at bounding box center [435, 359] width 213 height 26
type input "20"
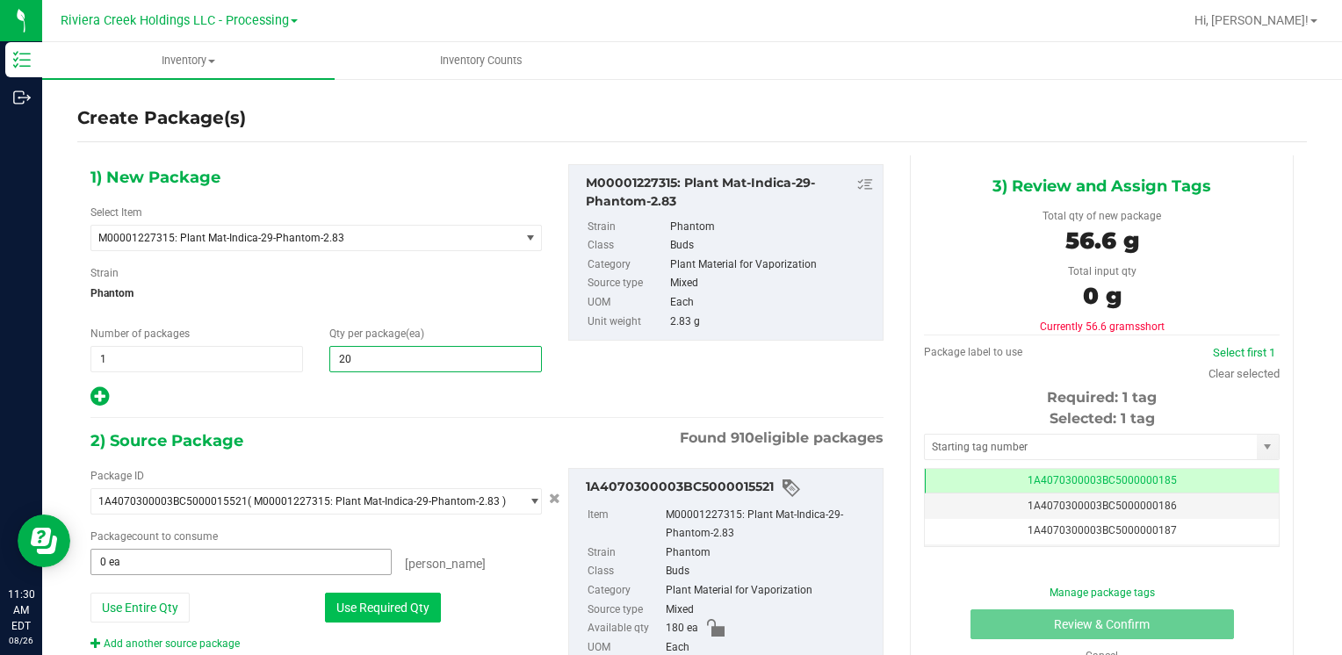
type input "20"
click at [358, 606] on button "Use Required Qty" at bounding box center [383, 608] width 116 height 30
type input "20 ea"
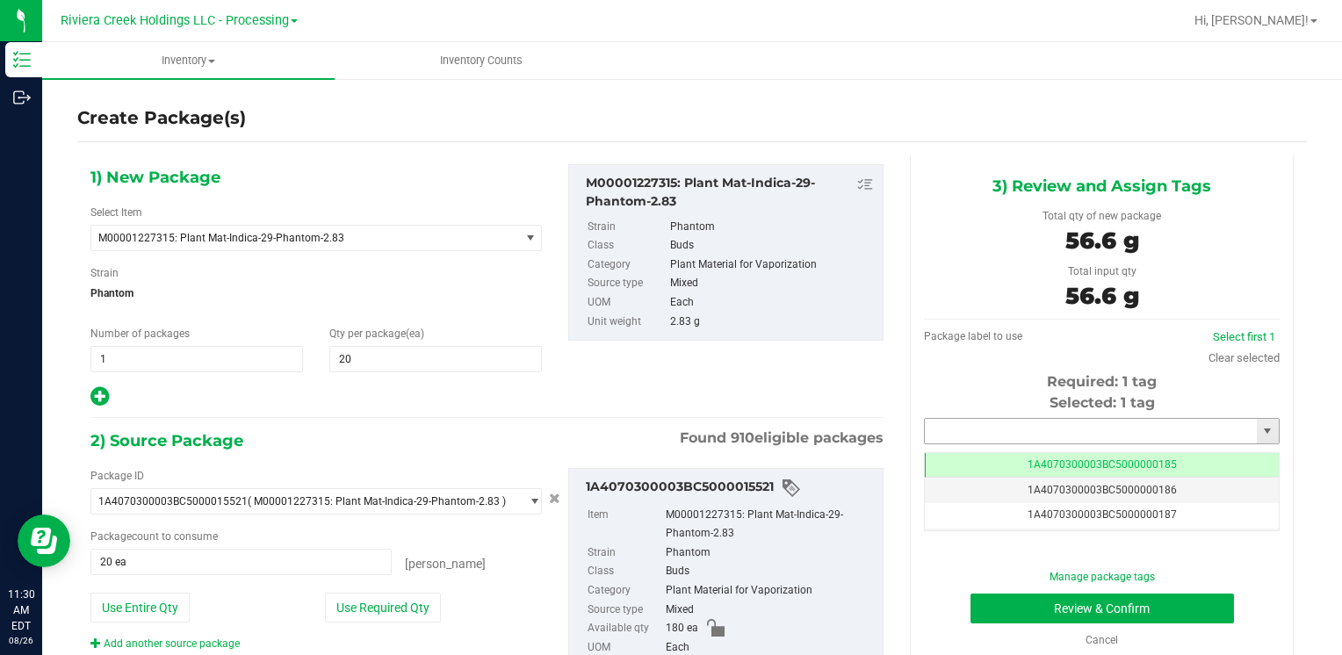
click at [947, 429] on input "text" at bounding box center [1091, 431] width 332 height 25
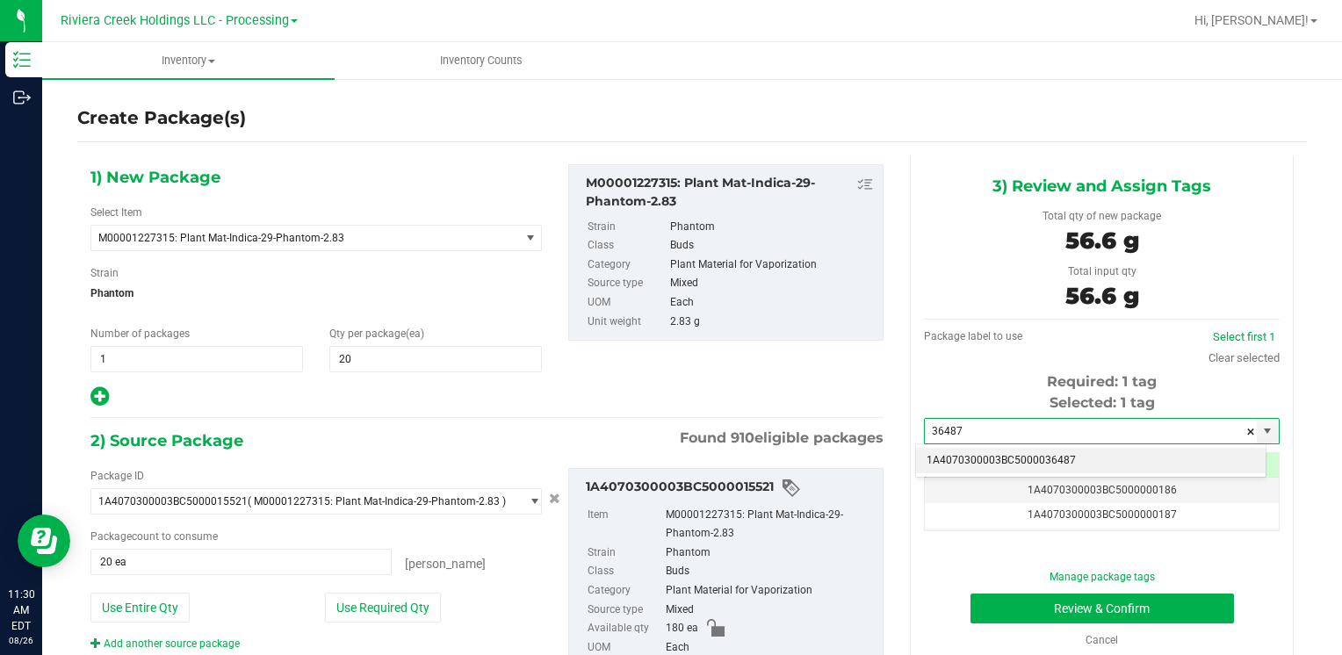
click at [949, 452] on li "1A4070300003BC5000036487" at bounding box center [1091, 461] width 350 height 26
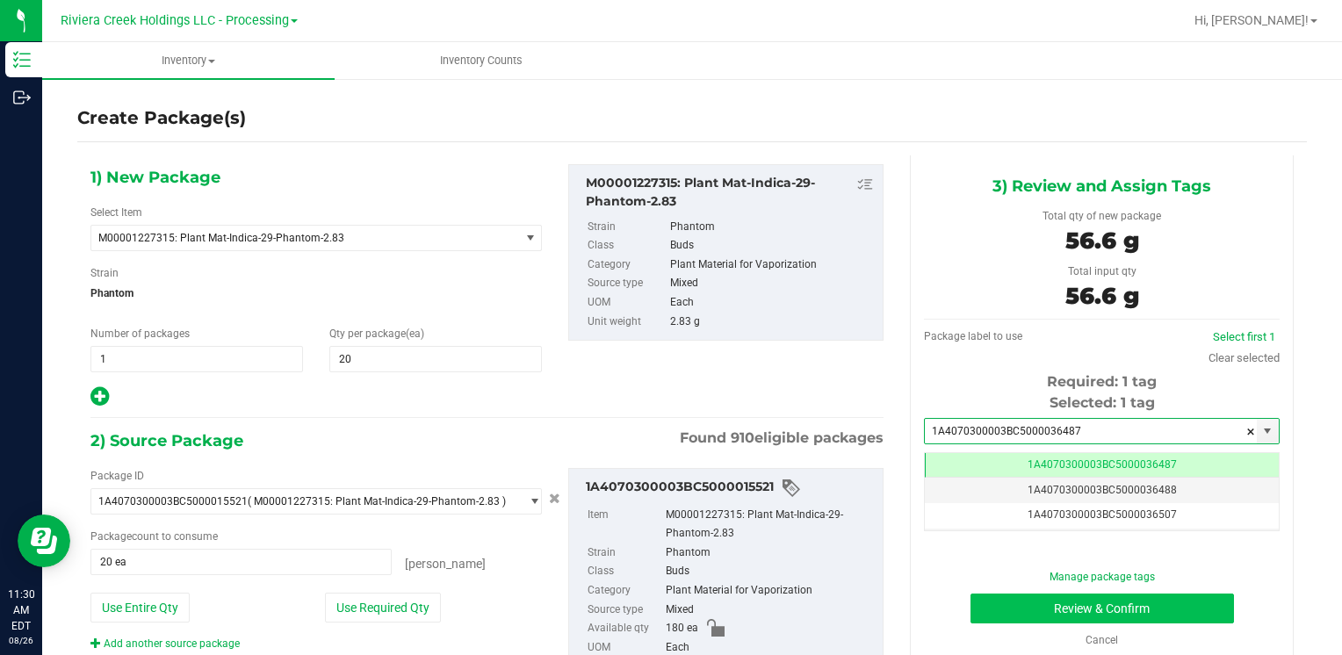
type input "1A4070300003BC5000036487"
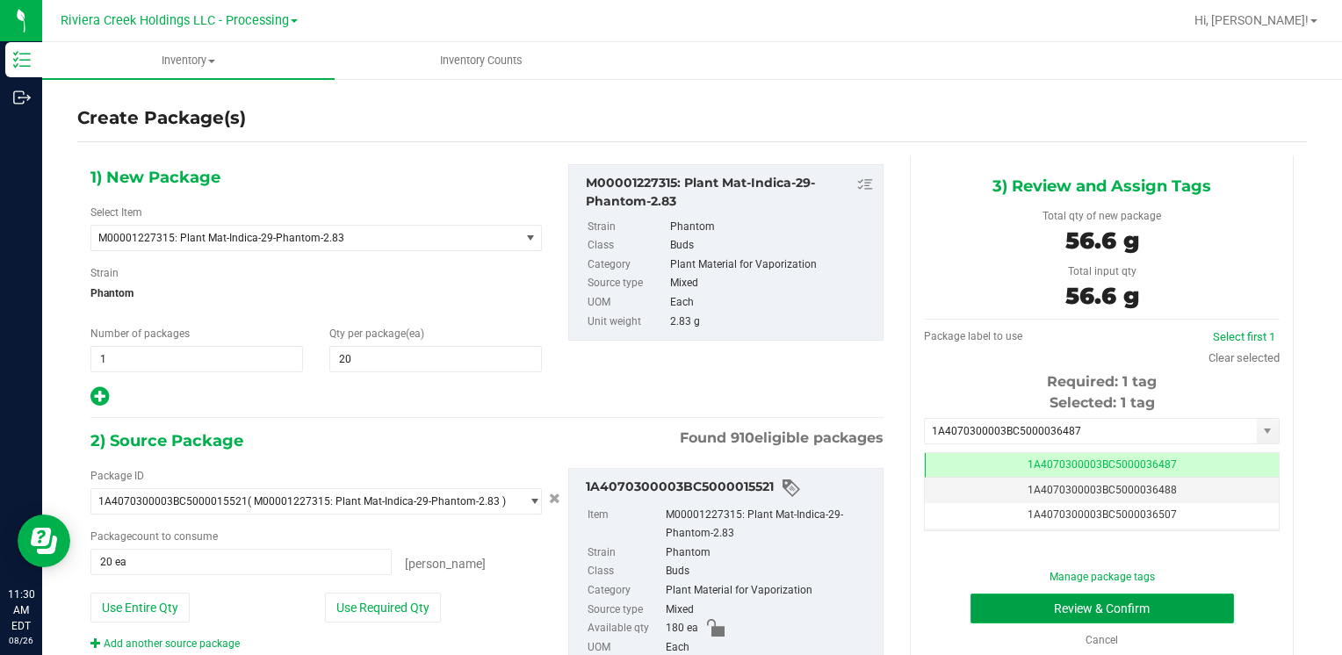
click at [984, 604] on button "Review & Confirm" at bounding box center [1103, 609] width 264 height 30
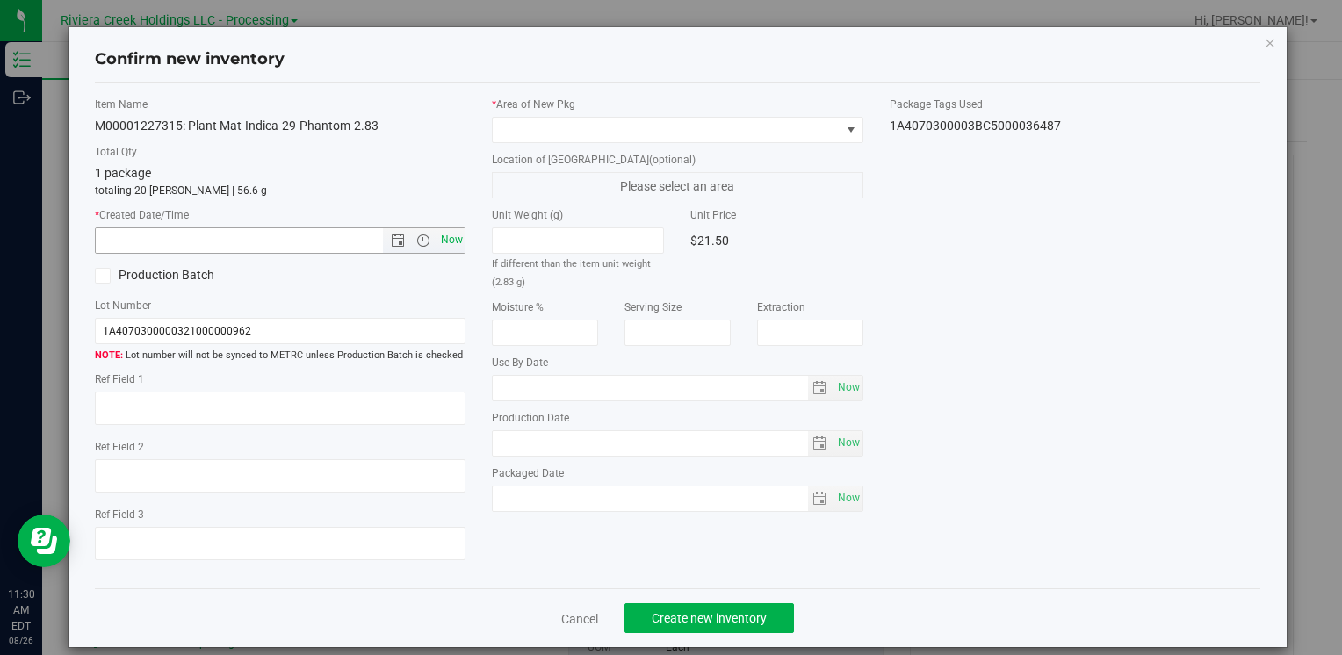
click at [446, 239] on span "Now" at bounding box center [452, 239] width 30 height 25
type input "[DATE] 11:30 AM"
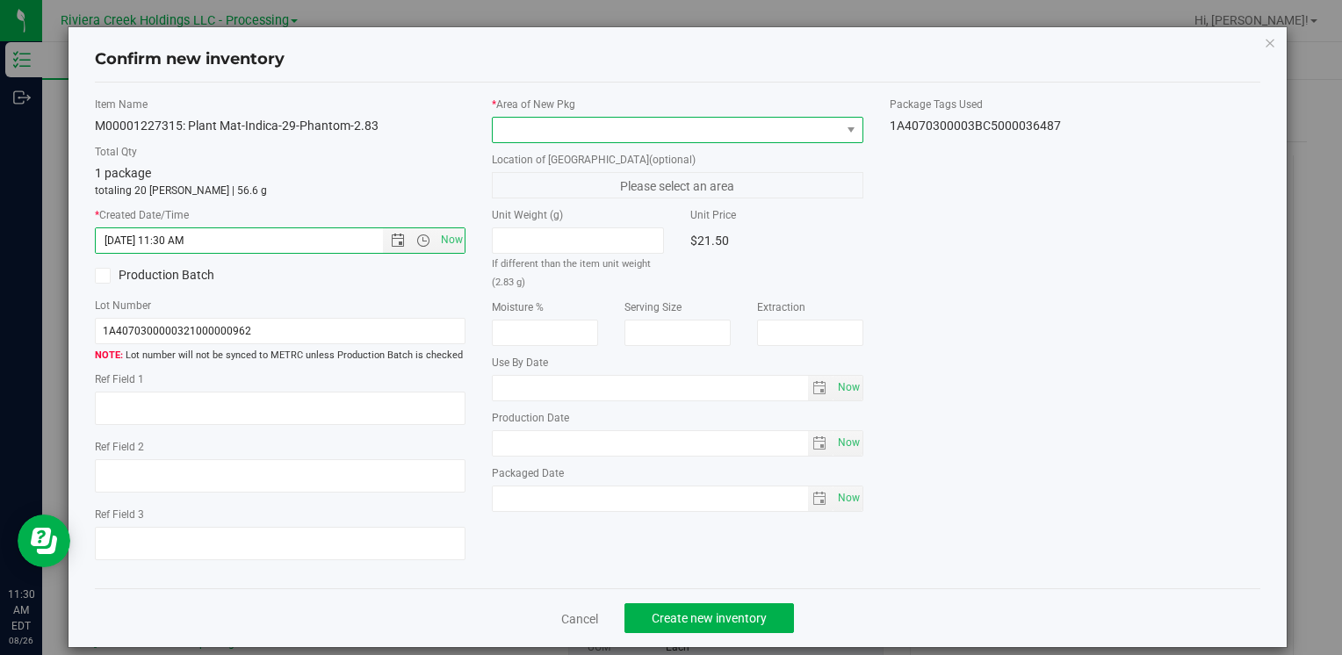
click at [521, 135] on span at bounding box center [666, 130] width 347 height 25
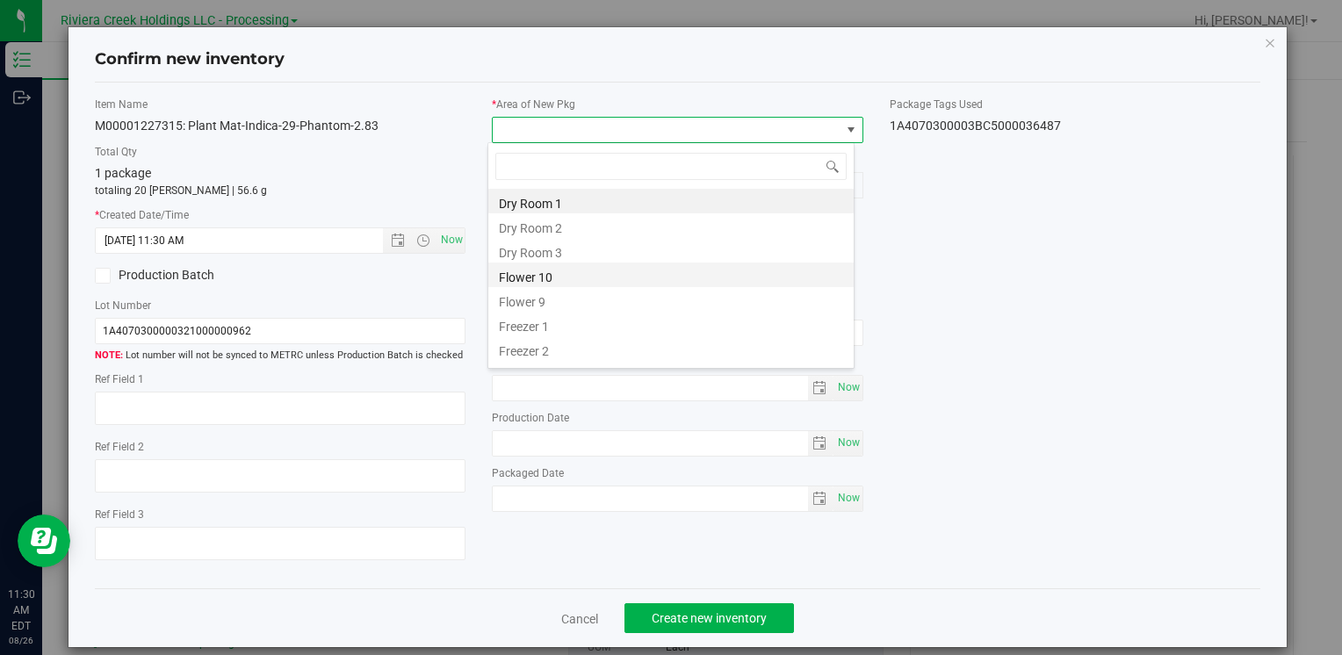
click at [561, 282] on li "Flower 10" at bounding box center [670, 275] width 365 height 25
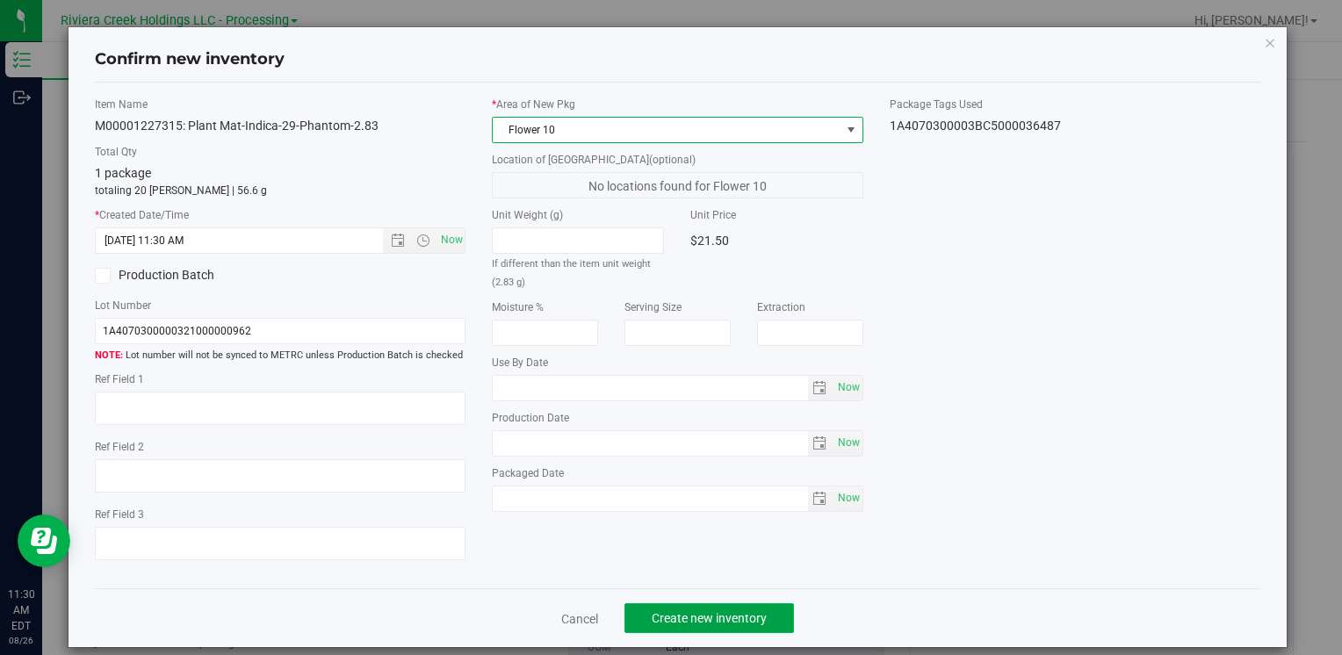
click at [640, 603] on button "Create new inventory" at bounding box center [709, 618] width 170 height 30
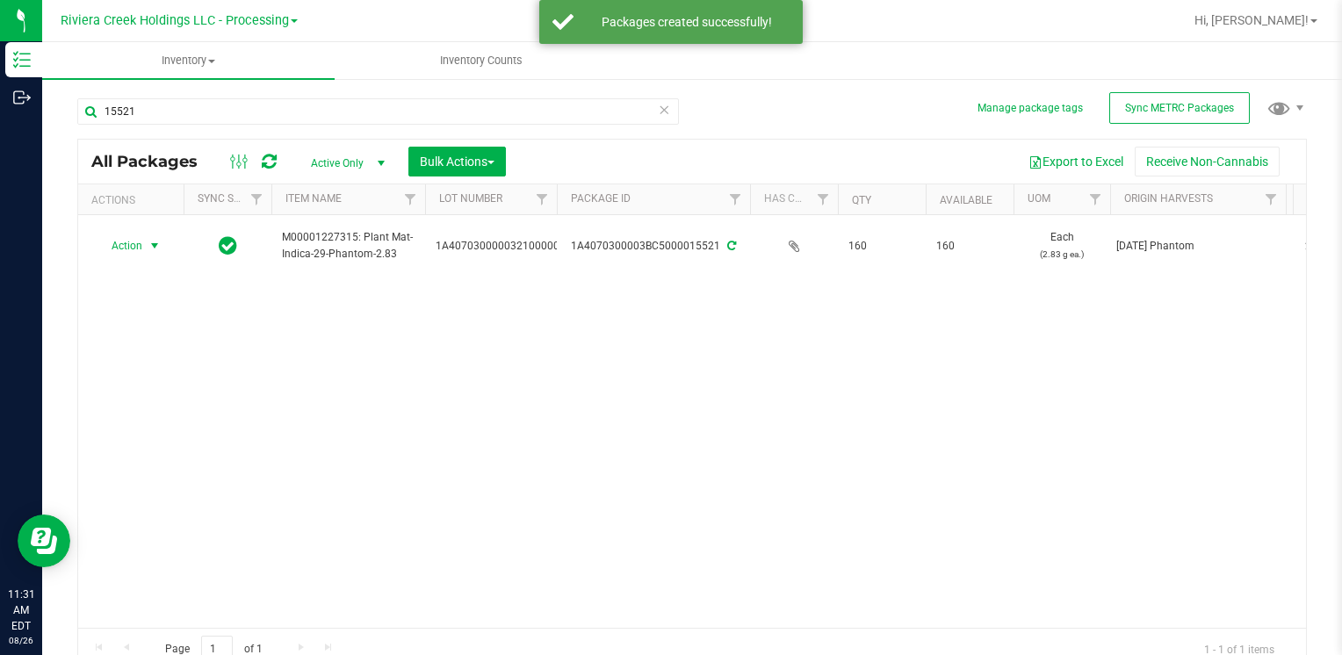
click at [130, 247] on span "Action" at bounding box center [119, 246] width 47 height 25
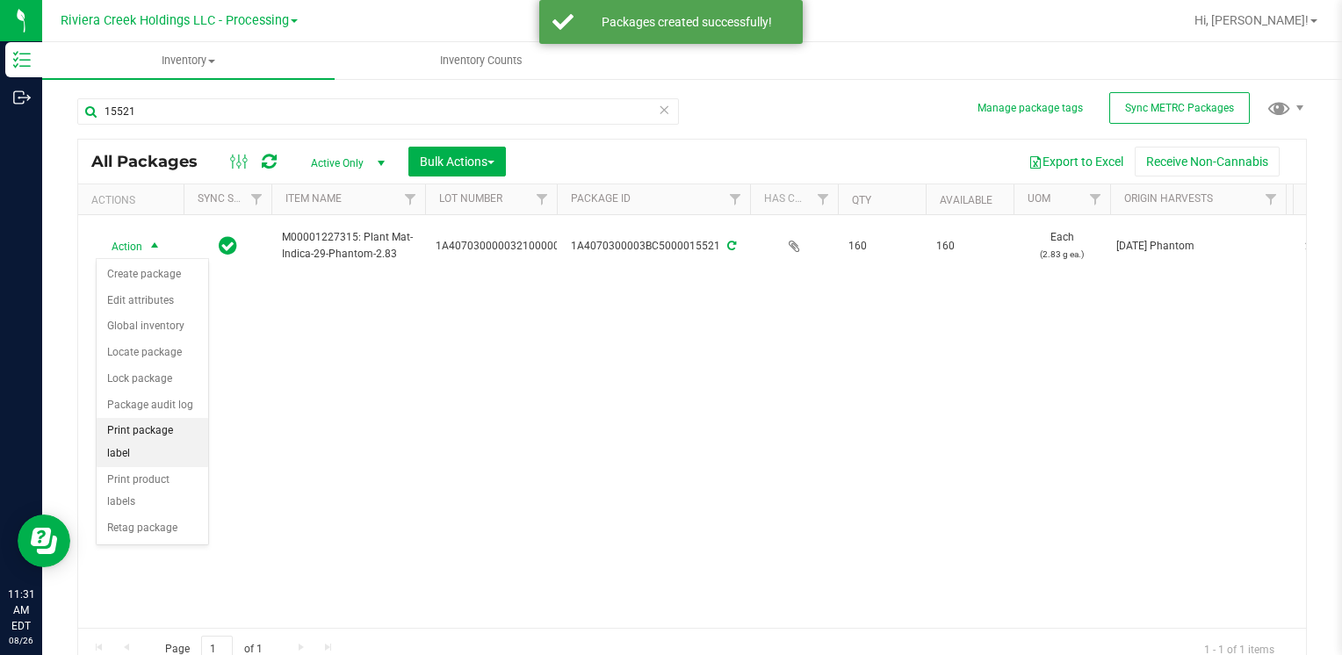
click at [169, 432] on li "Print package label" at bounding box center [153, 442] width 112 height 48
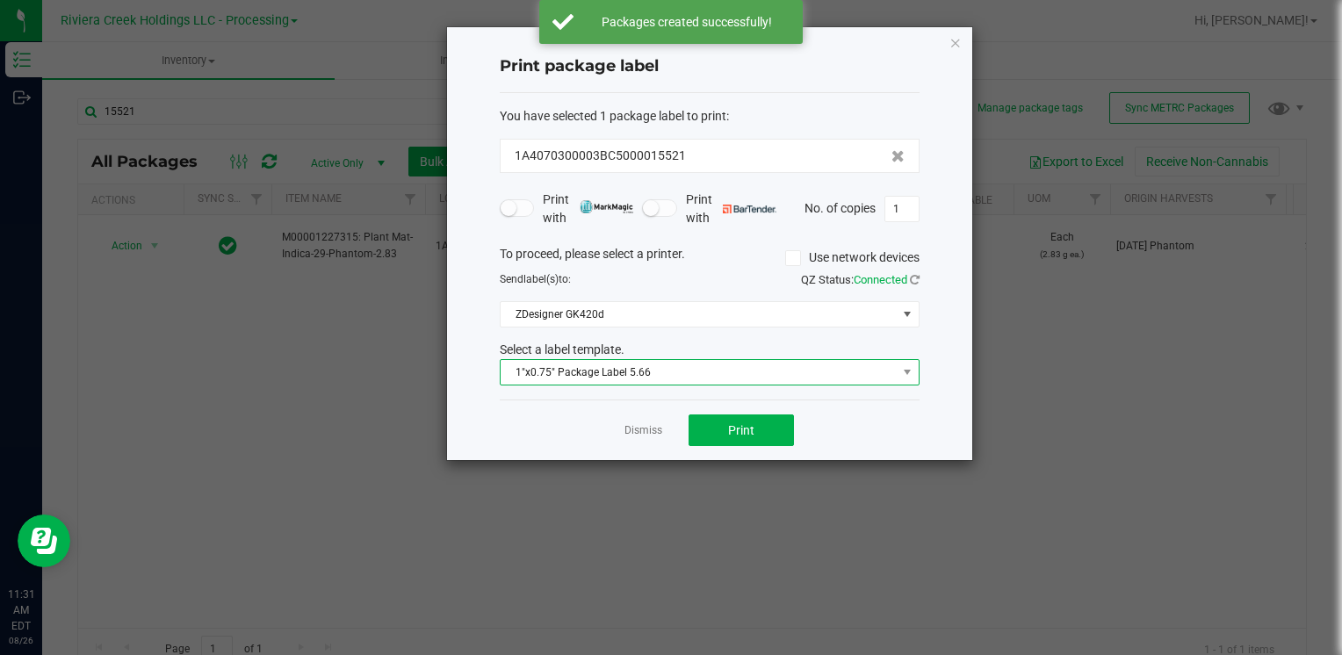
drag, startPoint x: 631, startPoint y: 367, endPoint x: 634, endPoint y: 382, distance: 15.3
click at [631, 369] on span "1"x0.75" Package Label 5.66" at bounding box center [699, 372] width 396 height 25
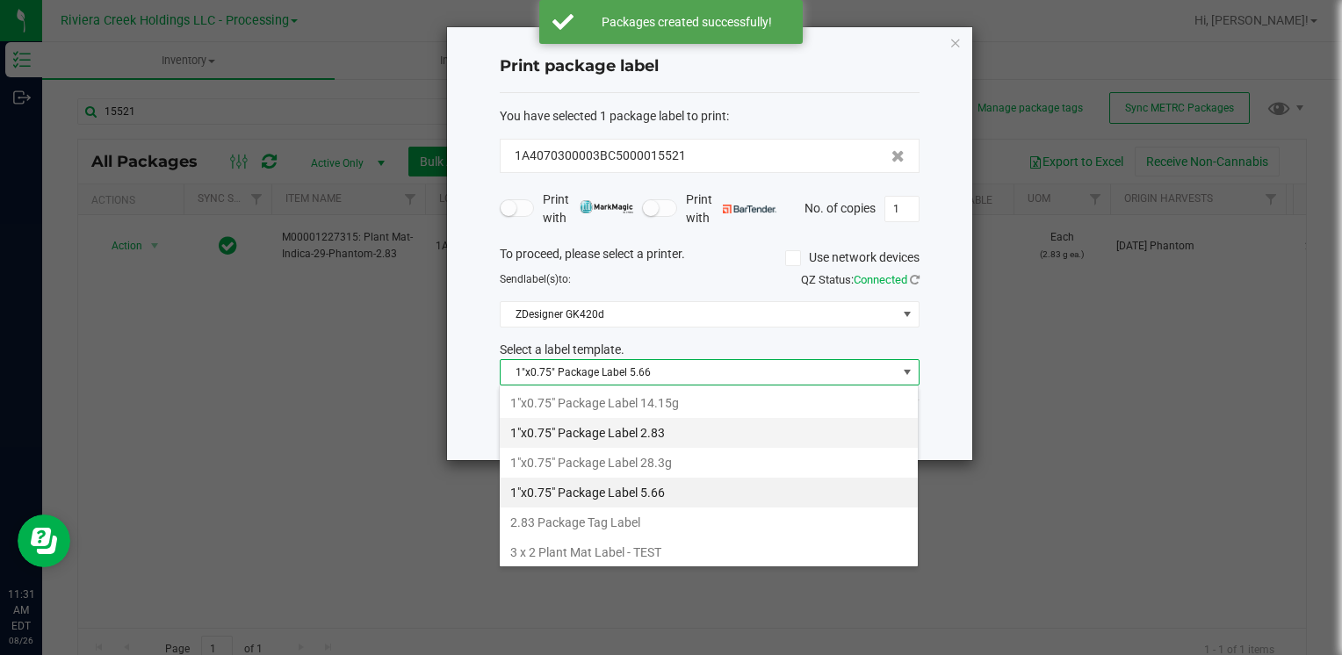
click at [660, 434] on li "1"x0.75" Package Label 2.83" at bounding box center [709, 433] width 418 height 30
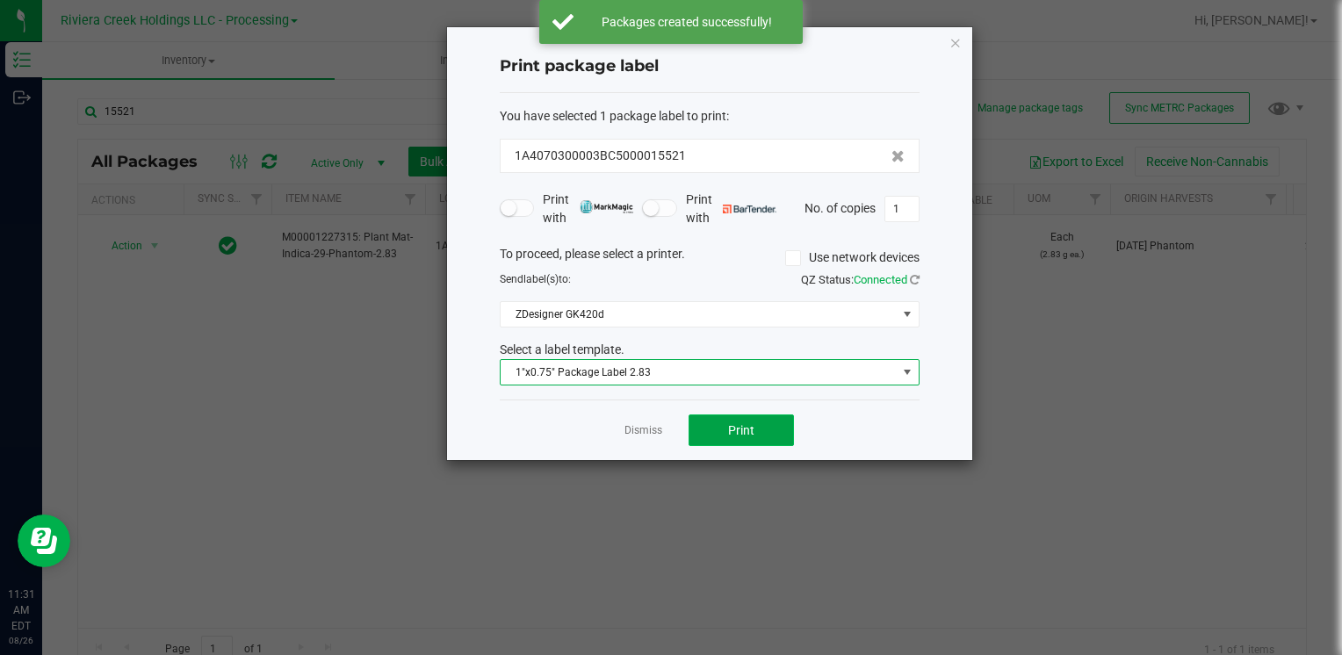
click at [732, 423] on span "Print" at bounding box center [741, 430] width 26 height 14
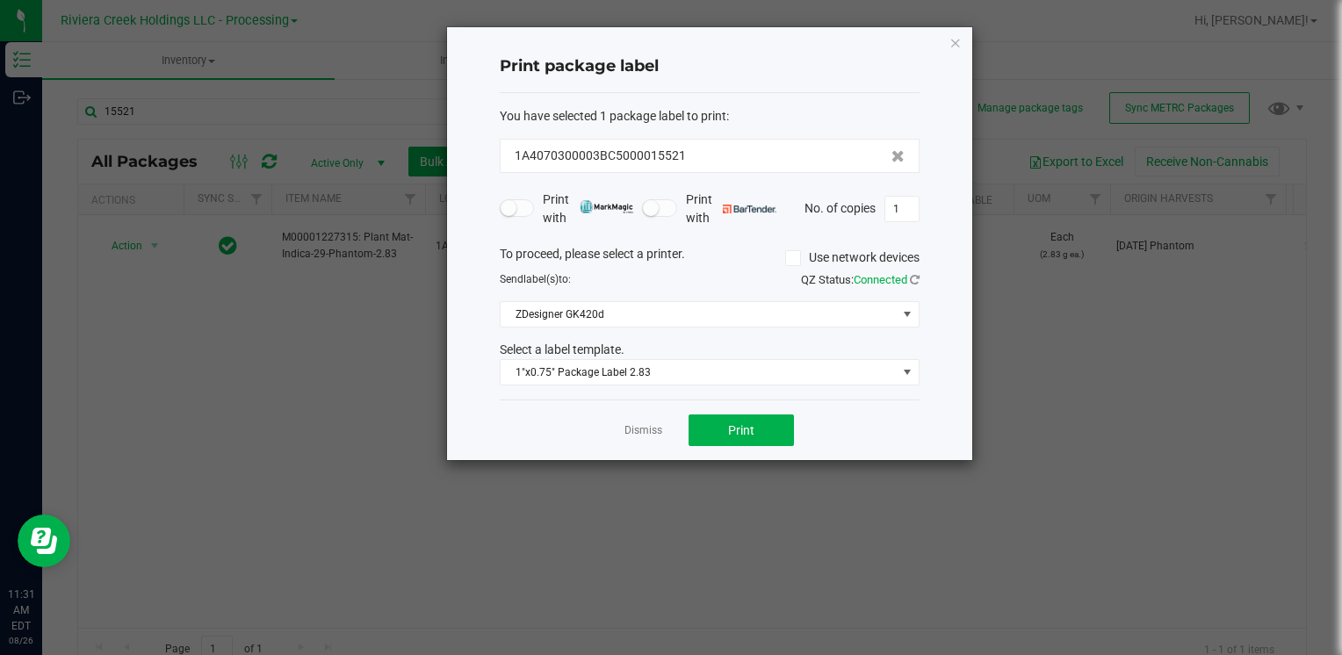
click at [954, 40] on icon "button" at bounding box center [955, 42] width 12 height 21
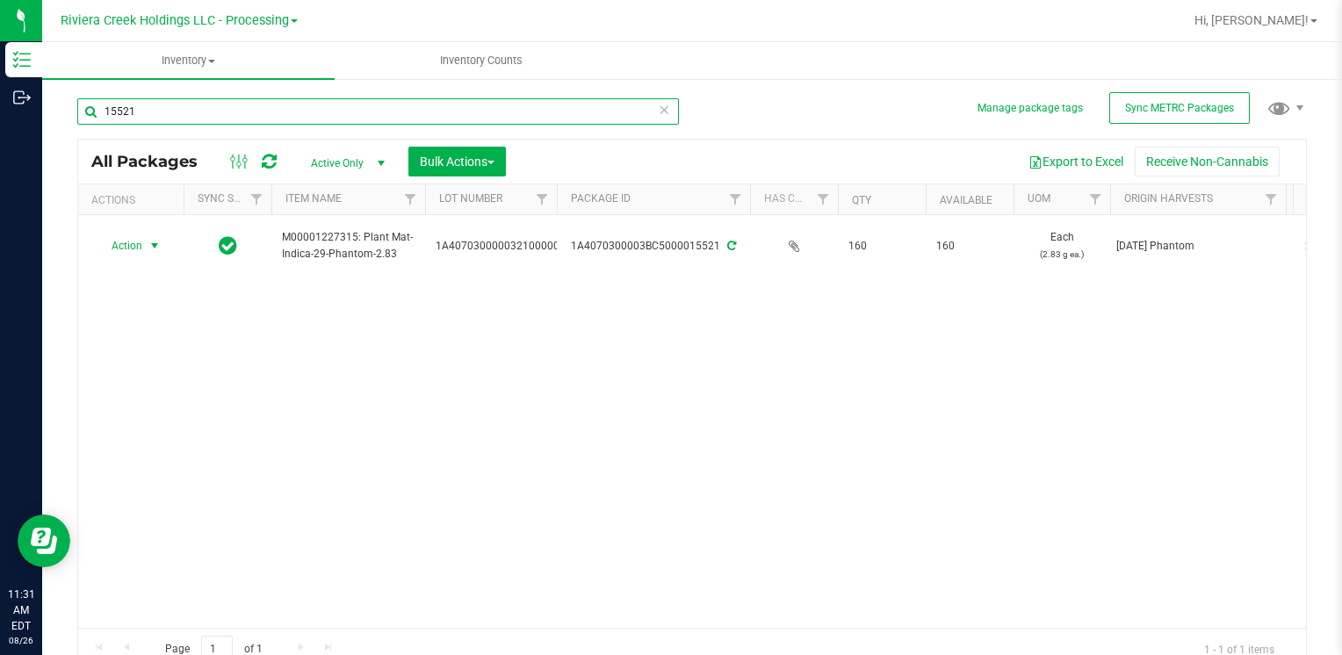
click at [231, 124] on input "15521" at bounding box center [378, 111] width 602 height 26
click at [230, 121] on input "15521" at bounding box center [378, 111] width 602 height 26
click at [229, 121] on input "15521" at bounding box center [378, 111] width 602 height 26
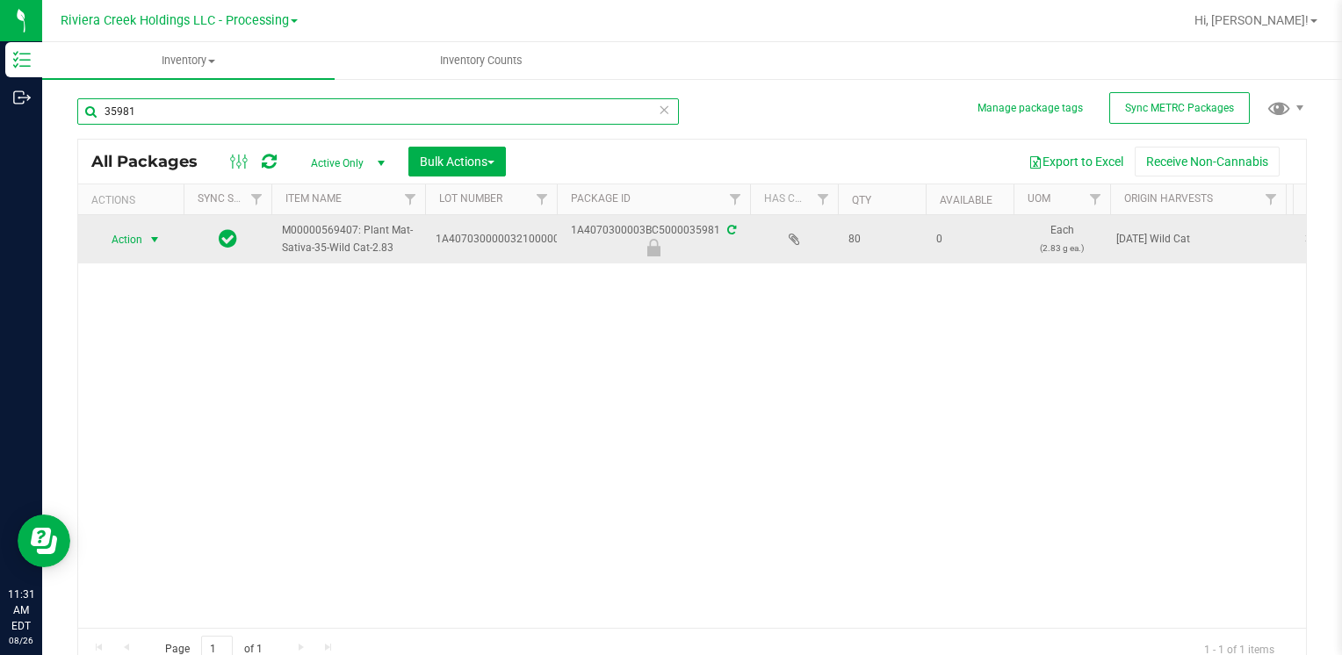
type input "35981"
click at [141, 237] on span "Action" at bounding box center [119, 239] width 47 height 25
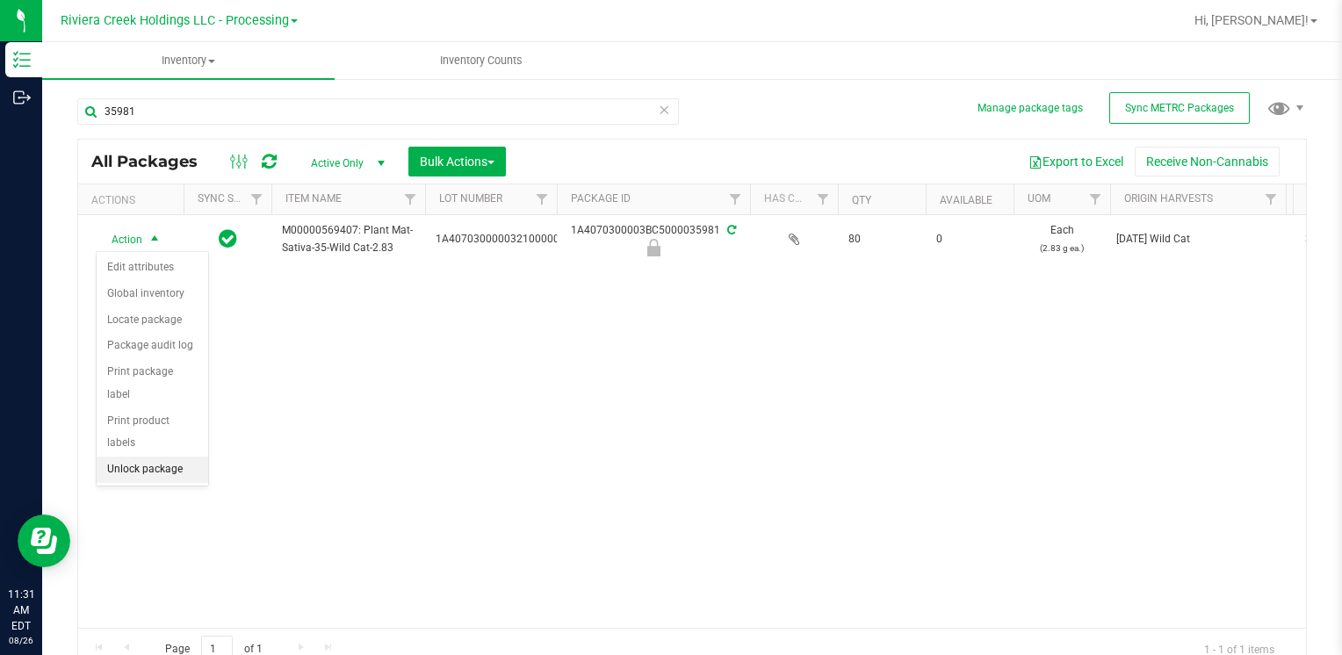
click at [172, 457] on li "Unlock package" at bounding box center [153, 470] width 112 height 26
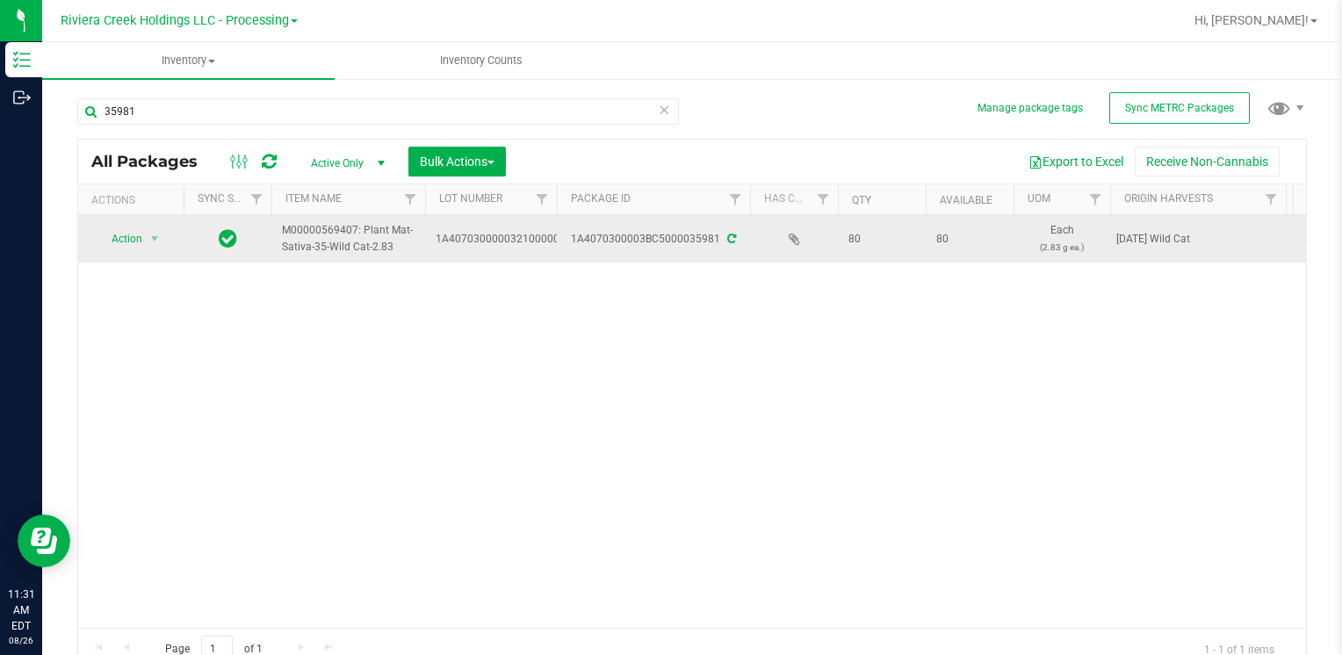
click at [132, 237] on span "Action" at bounding box center [119, 239] width 47 height 25
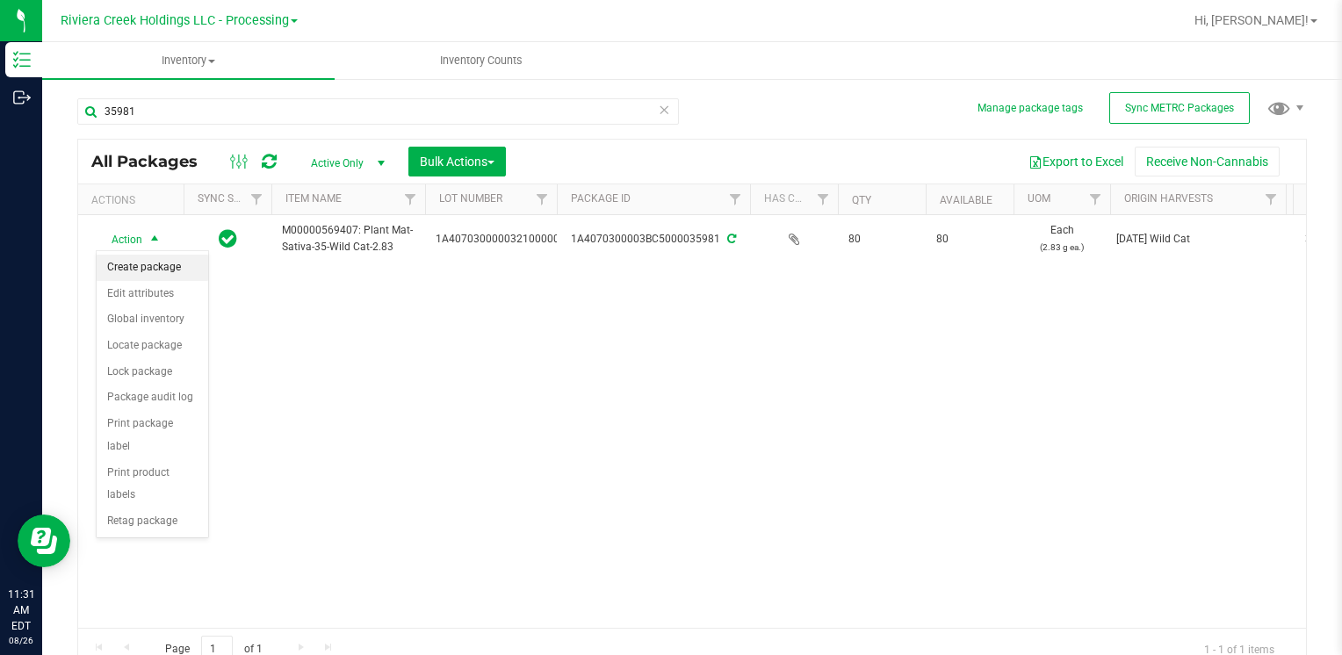
click at [170, 264] on li "Create package" at bounding box center [153, 268] width 112 height 26
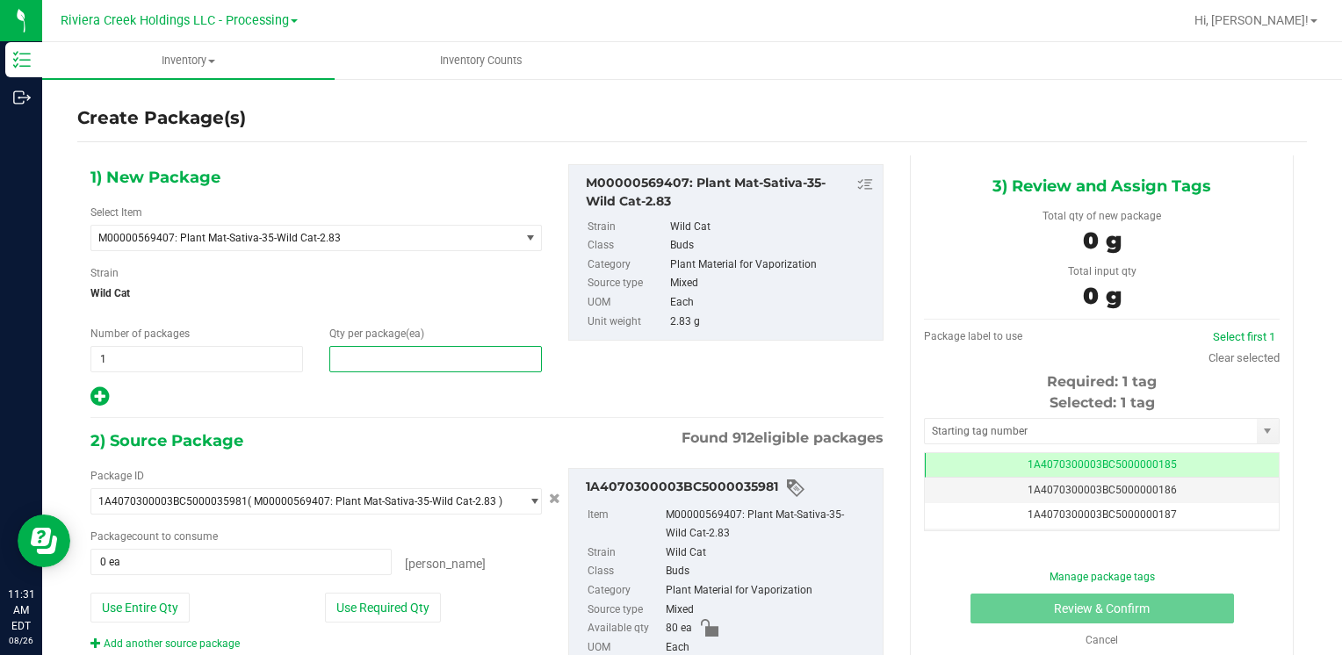
click at [379, 355] on span at bounding box center [435, 359] width 213 height 26
type input "10"
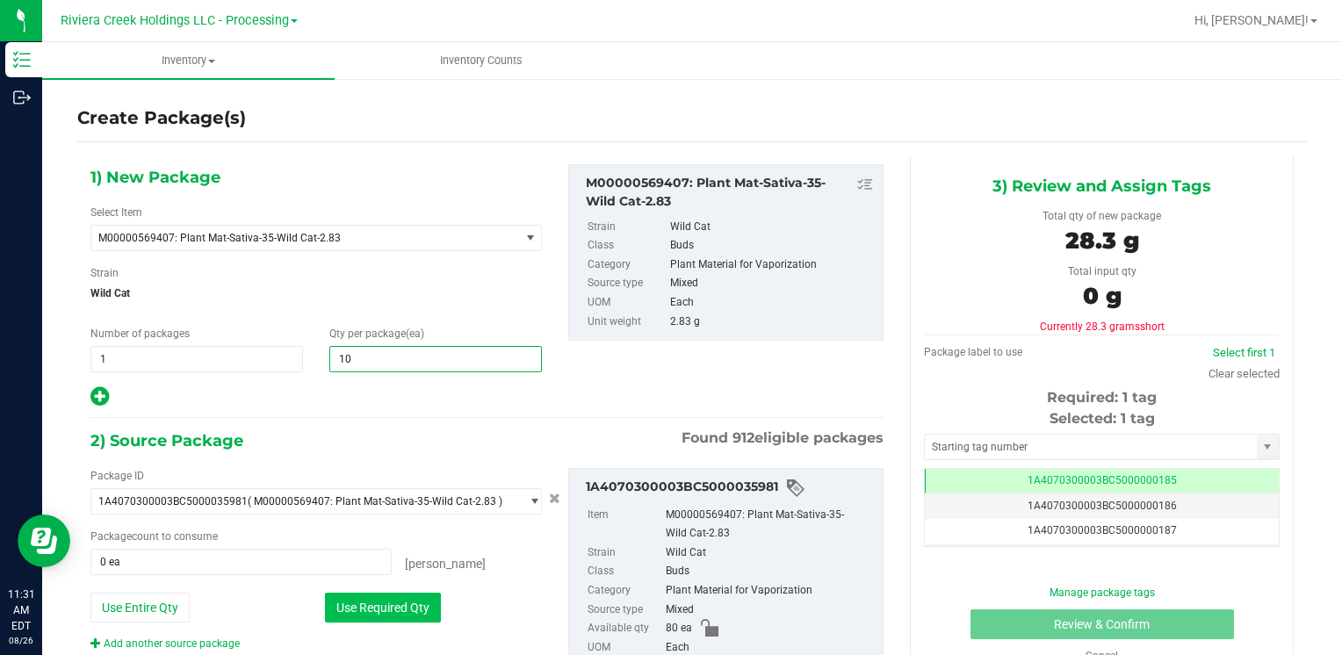
type input "10"
click at [370, 614] on button "Use Required Qty" at bounding box center [383, 608] width 116 height 30
type input "10 ea"
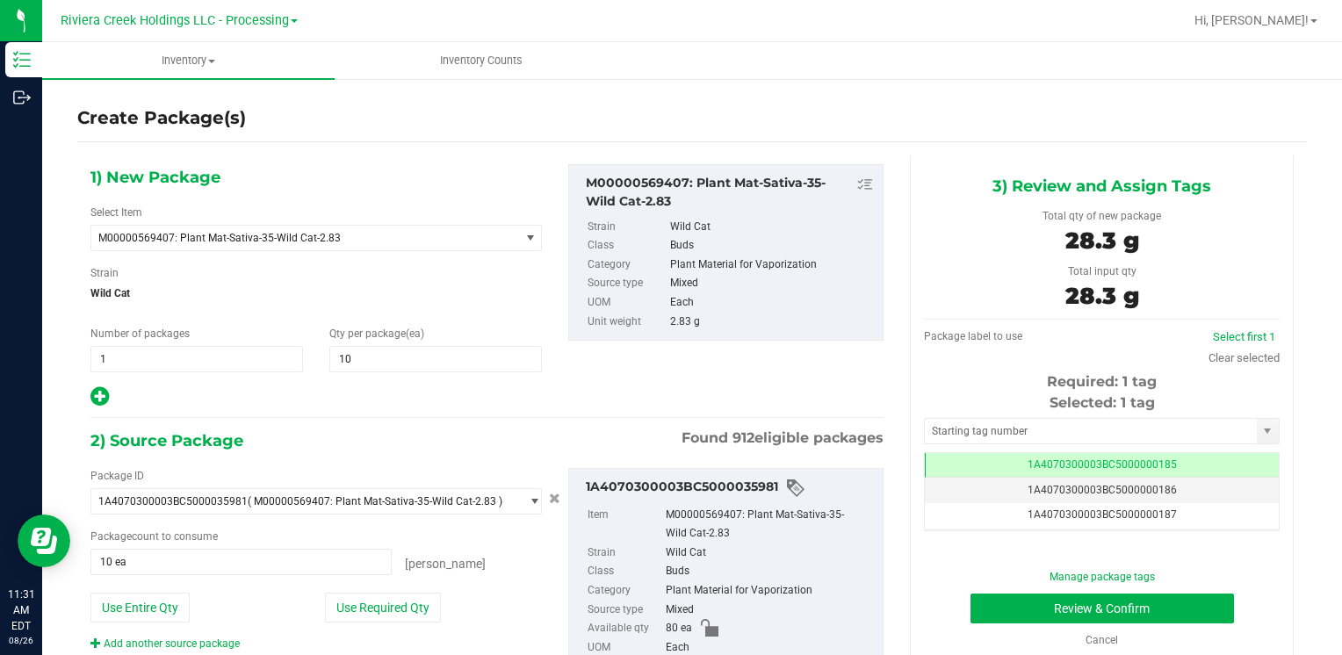
click at [993, 406] on div "Selected: 1 tag" at bounding box center [1102, 403] width 356 height 21
click at [993, 422] on input "text" at bounding box center [1091, 431] width 332 height 25
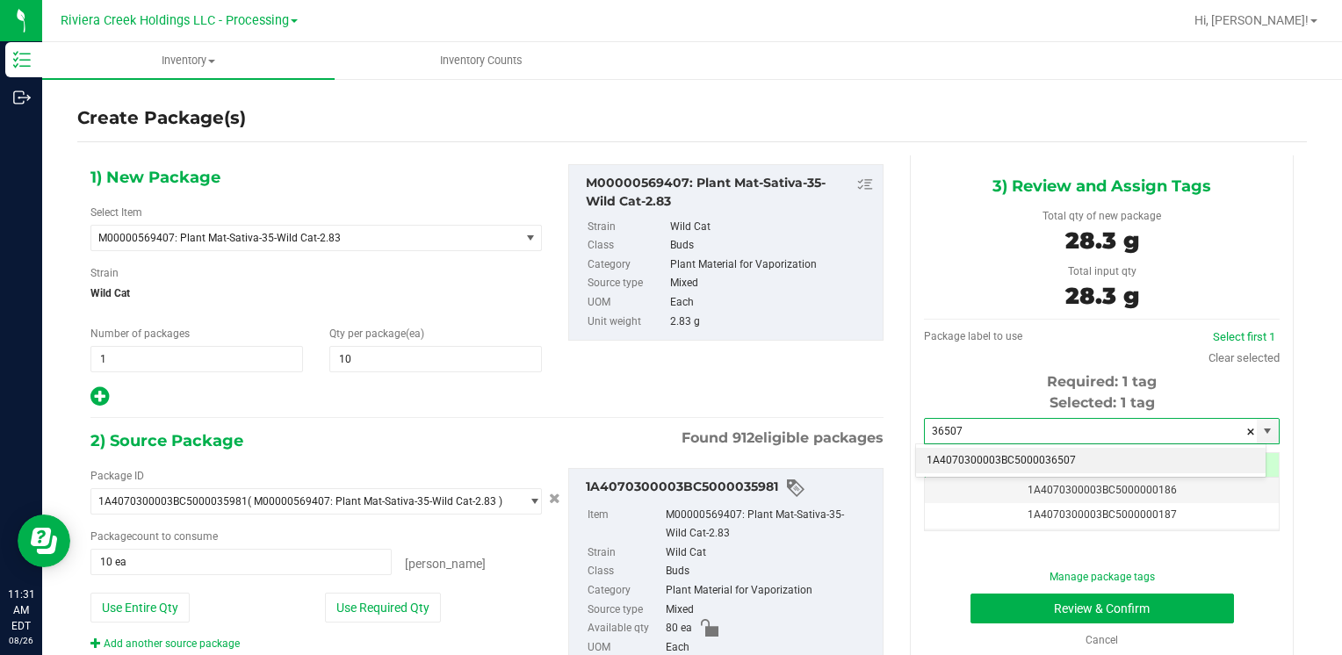
click at [977, 455] on li "1A4070300003BC5000036507" at bounding box center [1091, 461] width 350 height 26
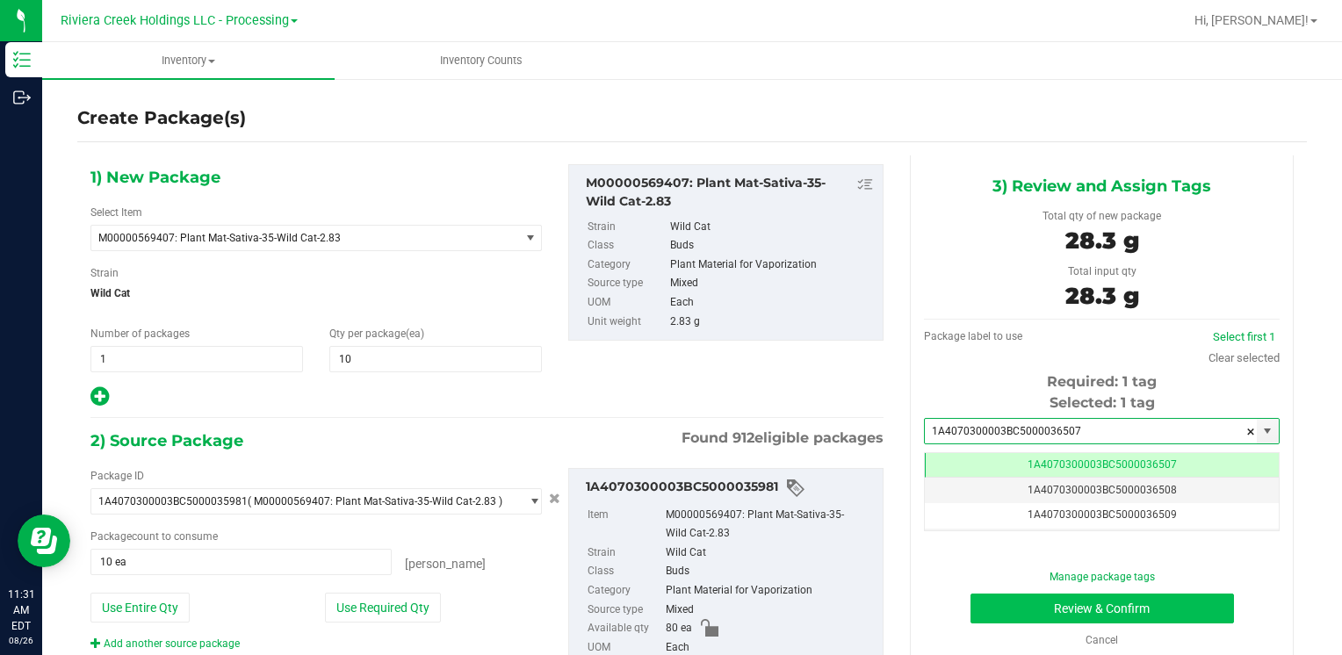
type input "1A4070300003BC5000036507"
click at [1008, 610] on button "Review & Confirm" at bounding box center [1103, 609] width 264 height 30
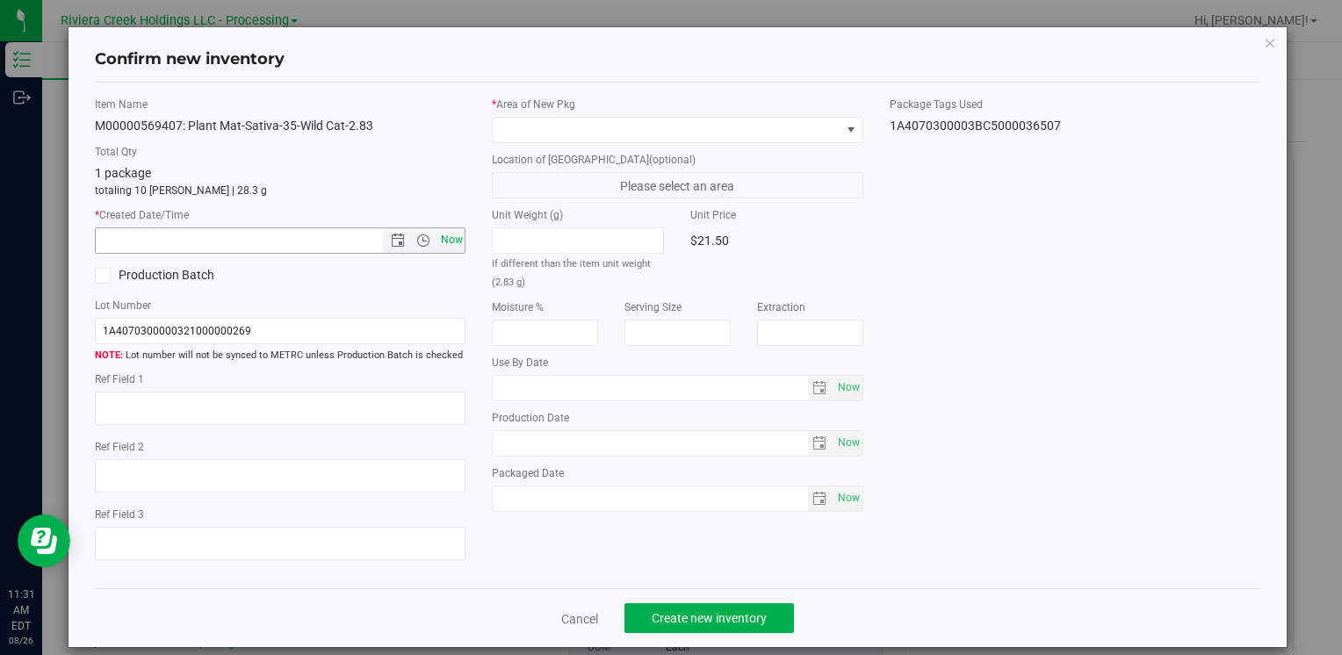
click at [450, 242] on span "Now" at bounding box center [452, 239] width 30 height 25
type input "[DATE] 11:31 AM"
click at [543, 127] on span at bounding box center [666, 130] width 347 height 25
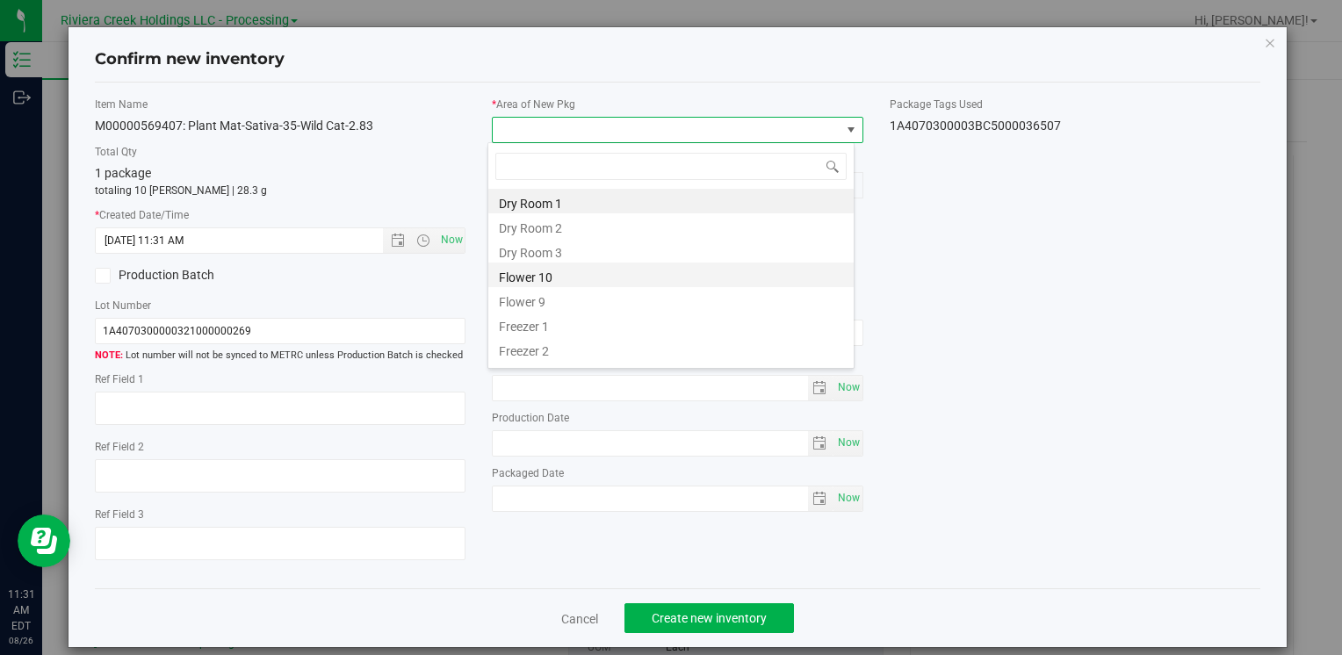
click at [570, 274] on li "Flower 10" at bounding box center [670, 275] width 365 height 25
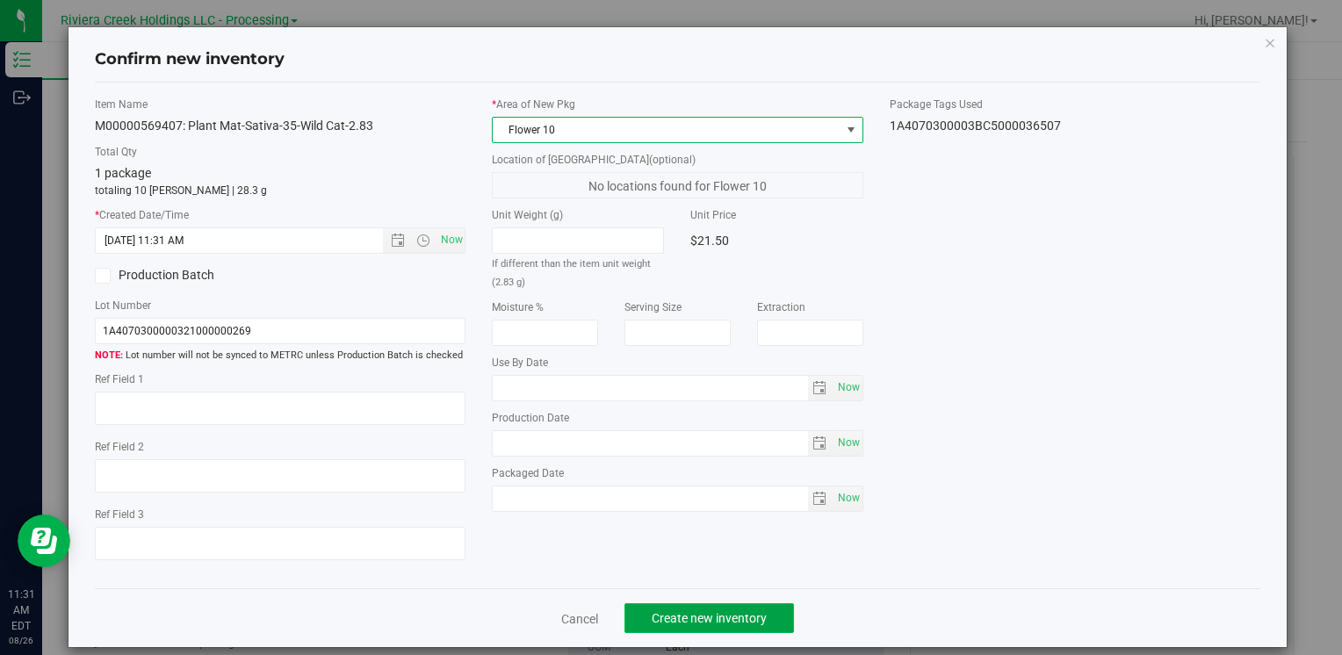
click at [668, 609] on button "Create new inventory" at bounding box center [709, 618] width 170 height 30
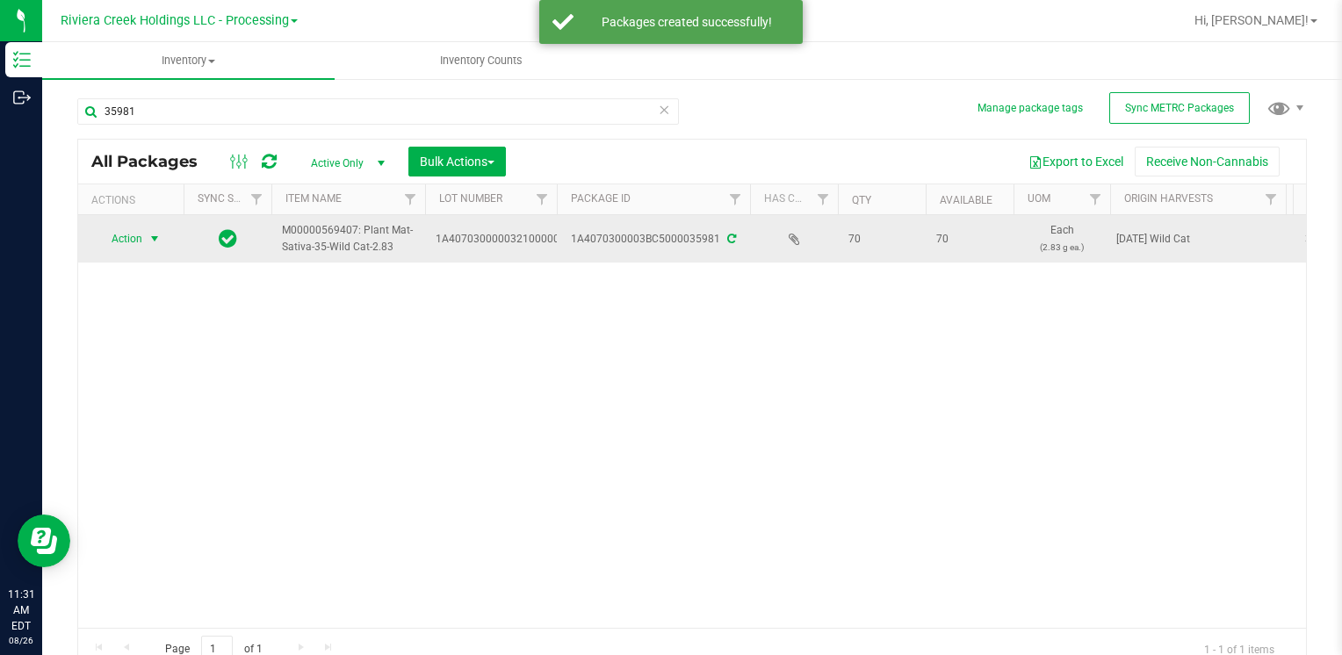
click at [133, 237] on span "Action" at bounding box center [119, 239] width 47 height 25
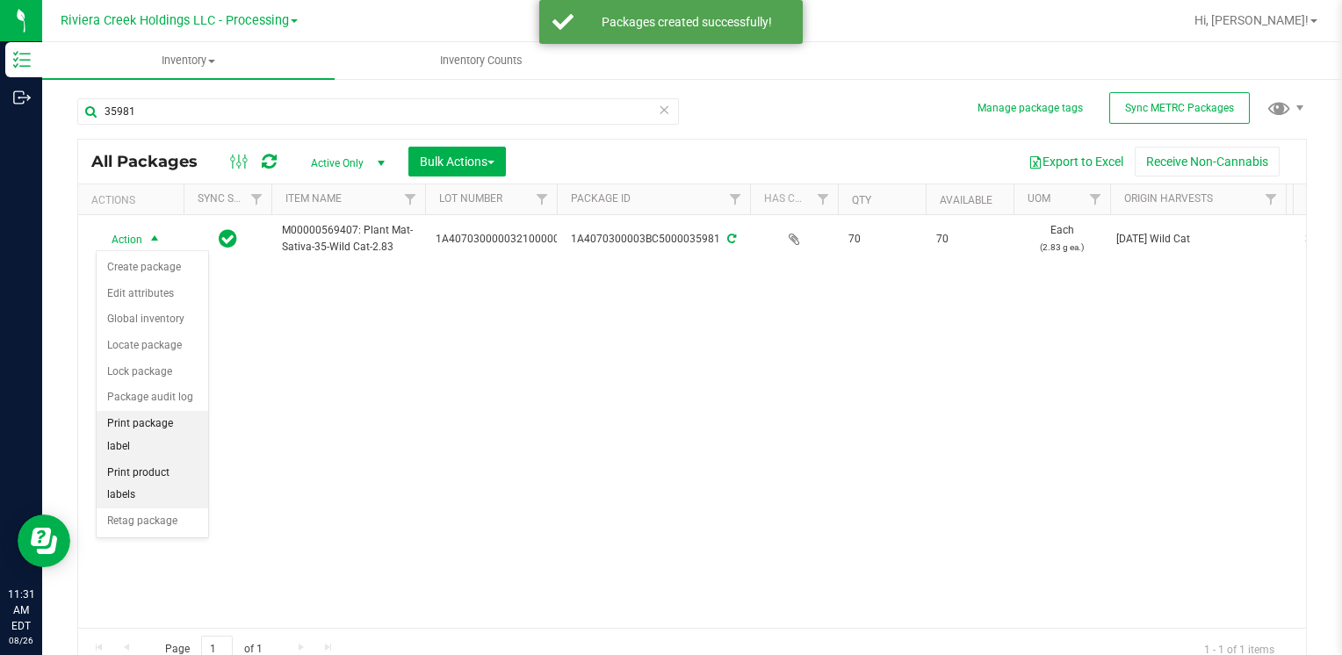
click at [189, 420] on li "Print package label" at bounding box center [153, 435] width 112 height 48
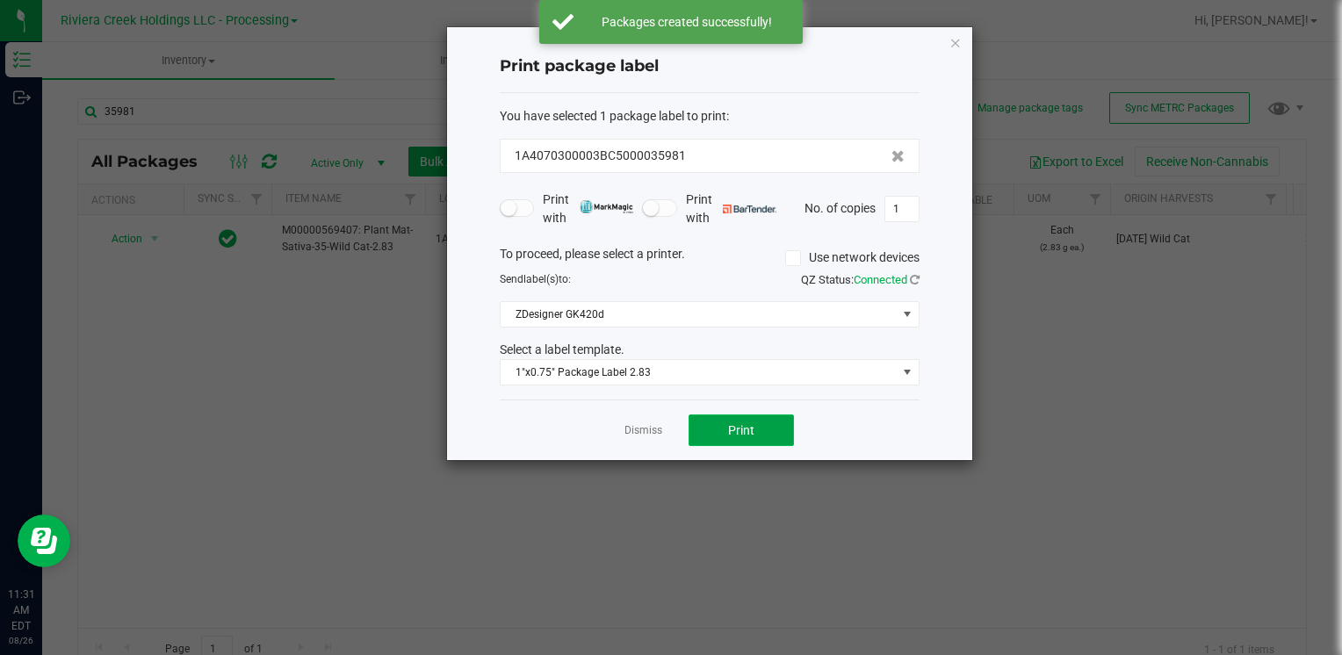
click at [724, 427] on button "Print" at bounding box center [741, 431] width 105 height 32
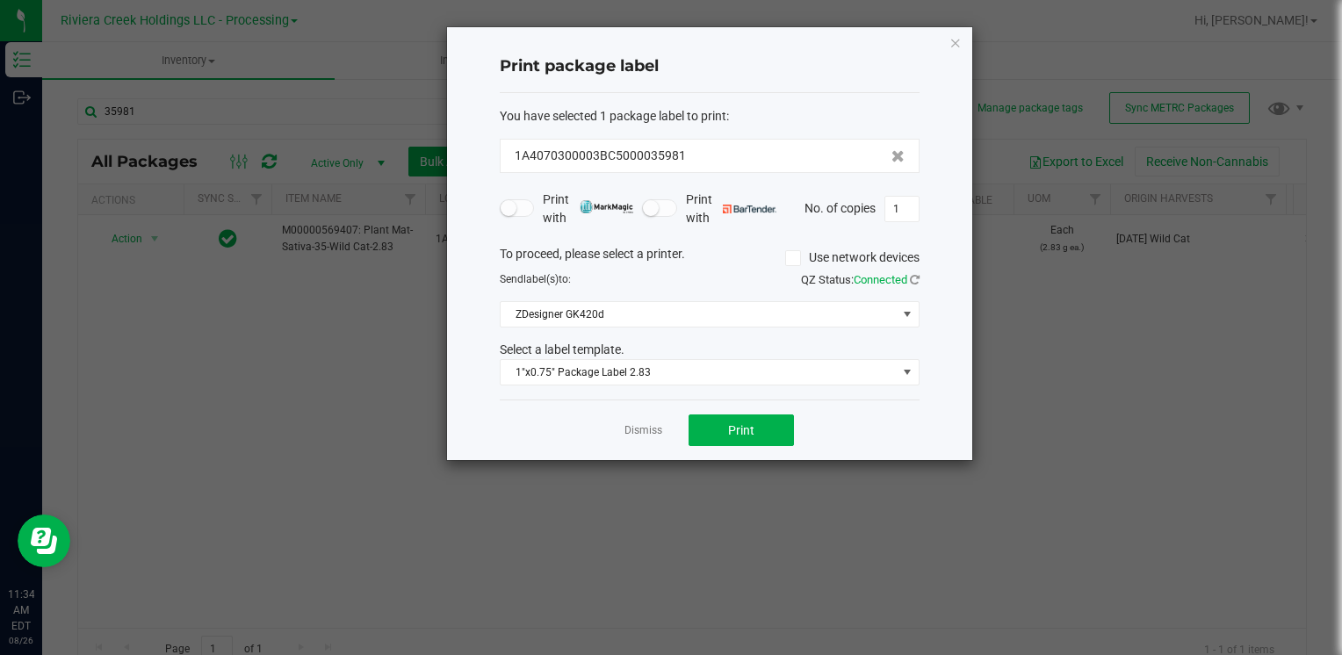
click at [963, 40] on div "Print package label You have selected 1 package label to print : 1A4070300003BC…" at bounding box center [709, 243] width 525 height 433
click at [950, 42] on icon "button" at bounding box center [955, 42] width 12 height 21
